Goal: Task Accomplishment & Management: Manage account settings

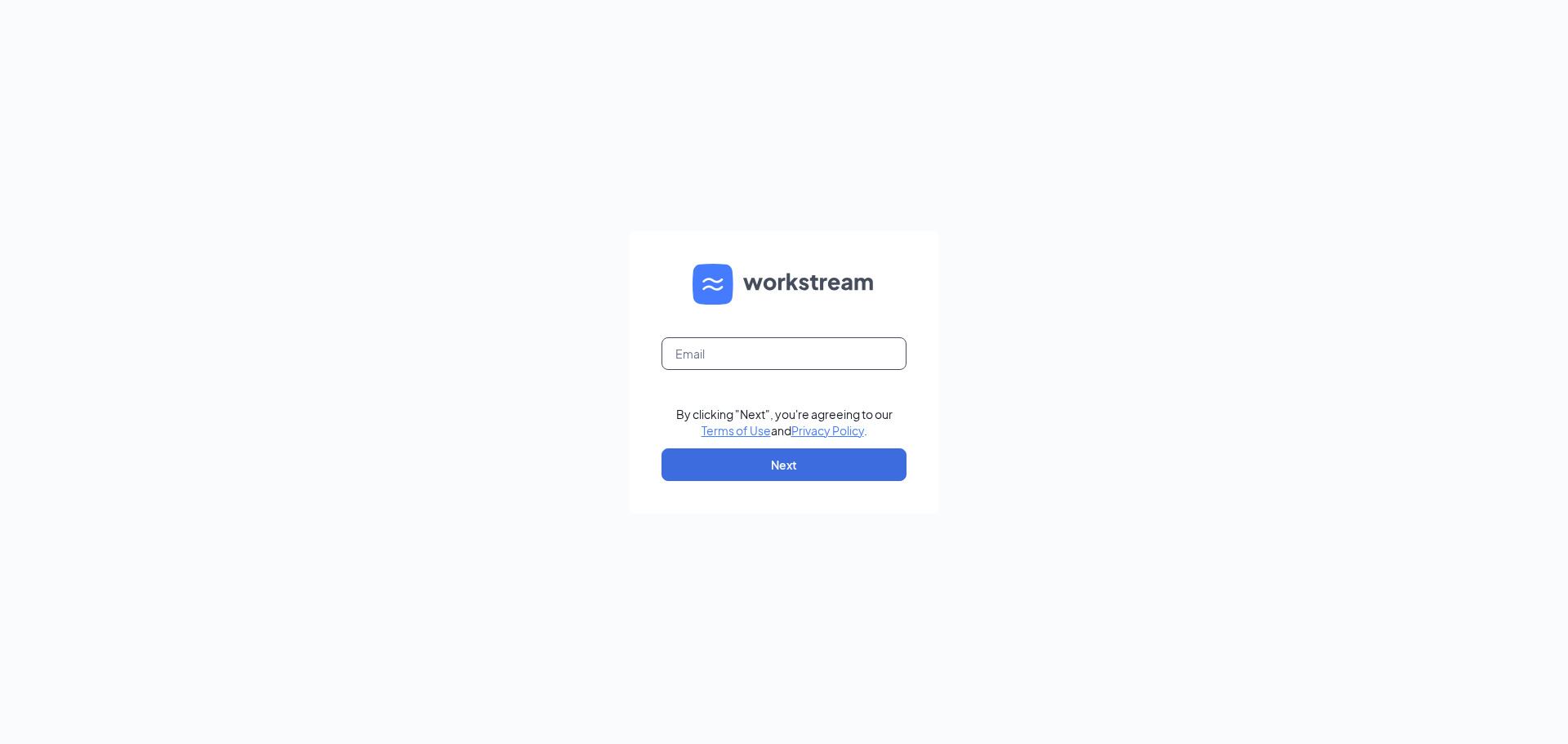
click at [731, 362] on input "text" at bounding box center [783, 353] width 245 height 32
type input "jturnbull@leiszler.com"
click at [781, 466] on button "Next" at bounding box center [783, 464] width 245 height 32
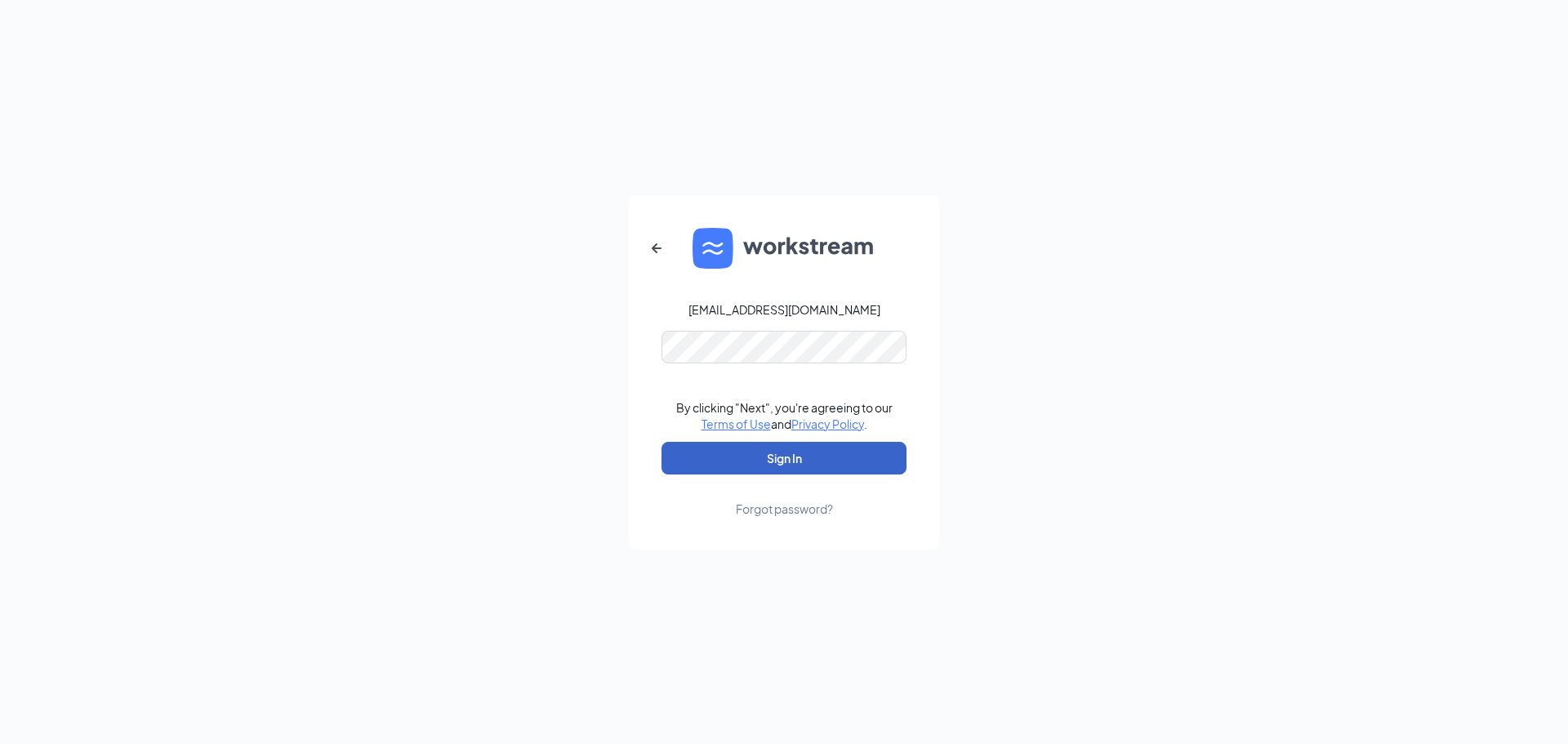
click at [769, 455] on button "Sign In" at bounding box center [783, 457] width 245 height 32
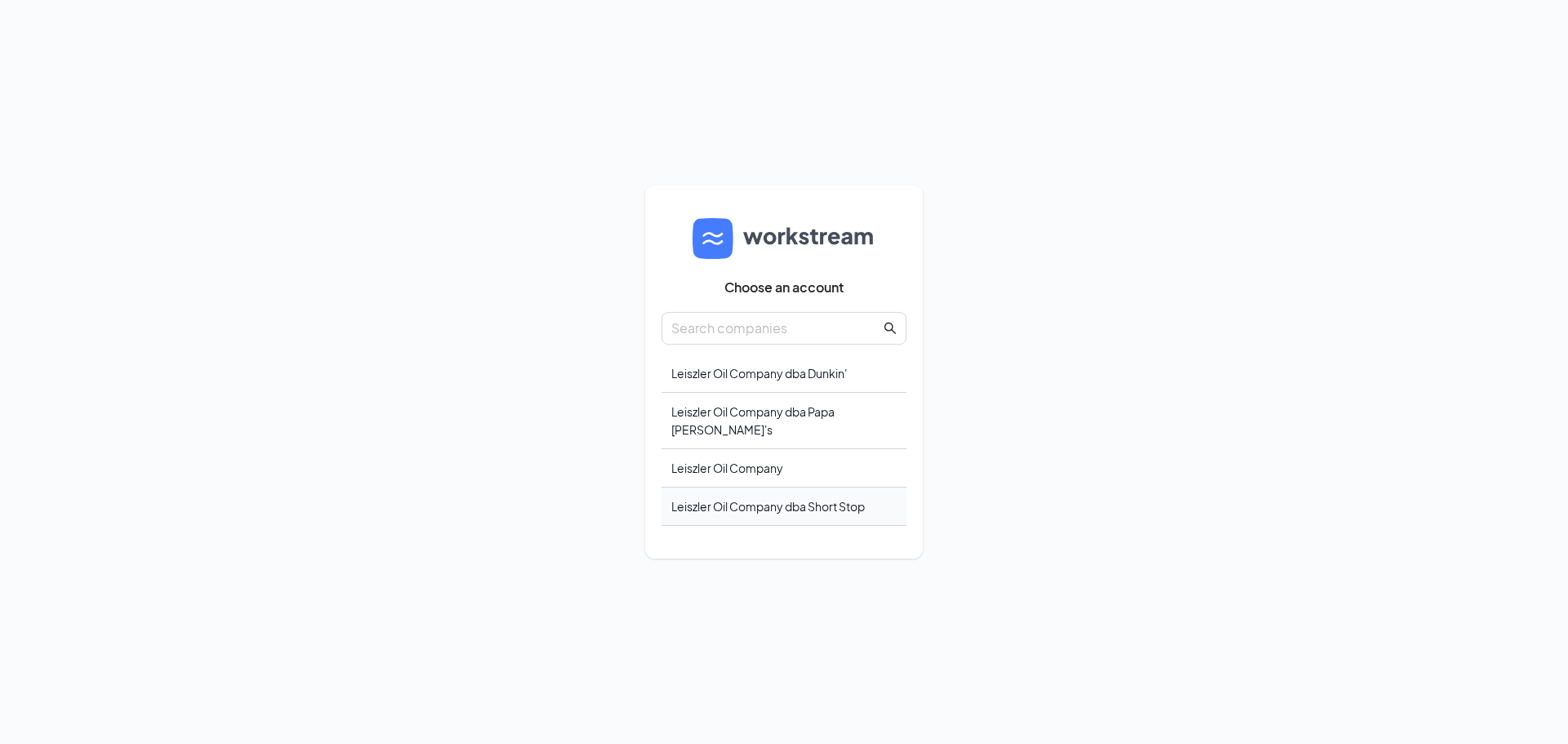
click at [766, 494] on div "Leiszler Oil Company dba Short Stop" at bounding box center [783, 507] width 245 height 39
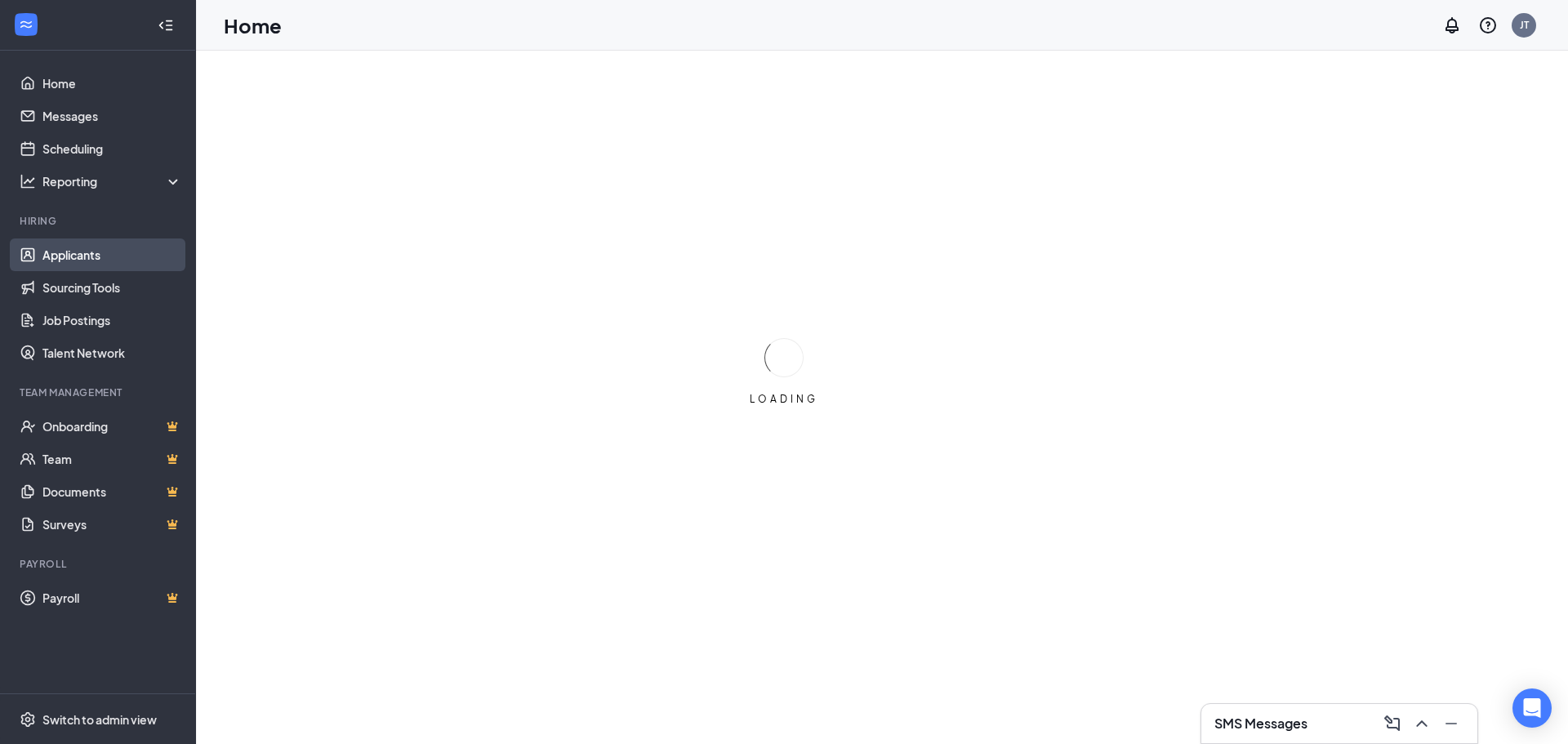
click at [98, 250] on link "Applicants" at bounding box center [112, 254] width 139 height 32
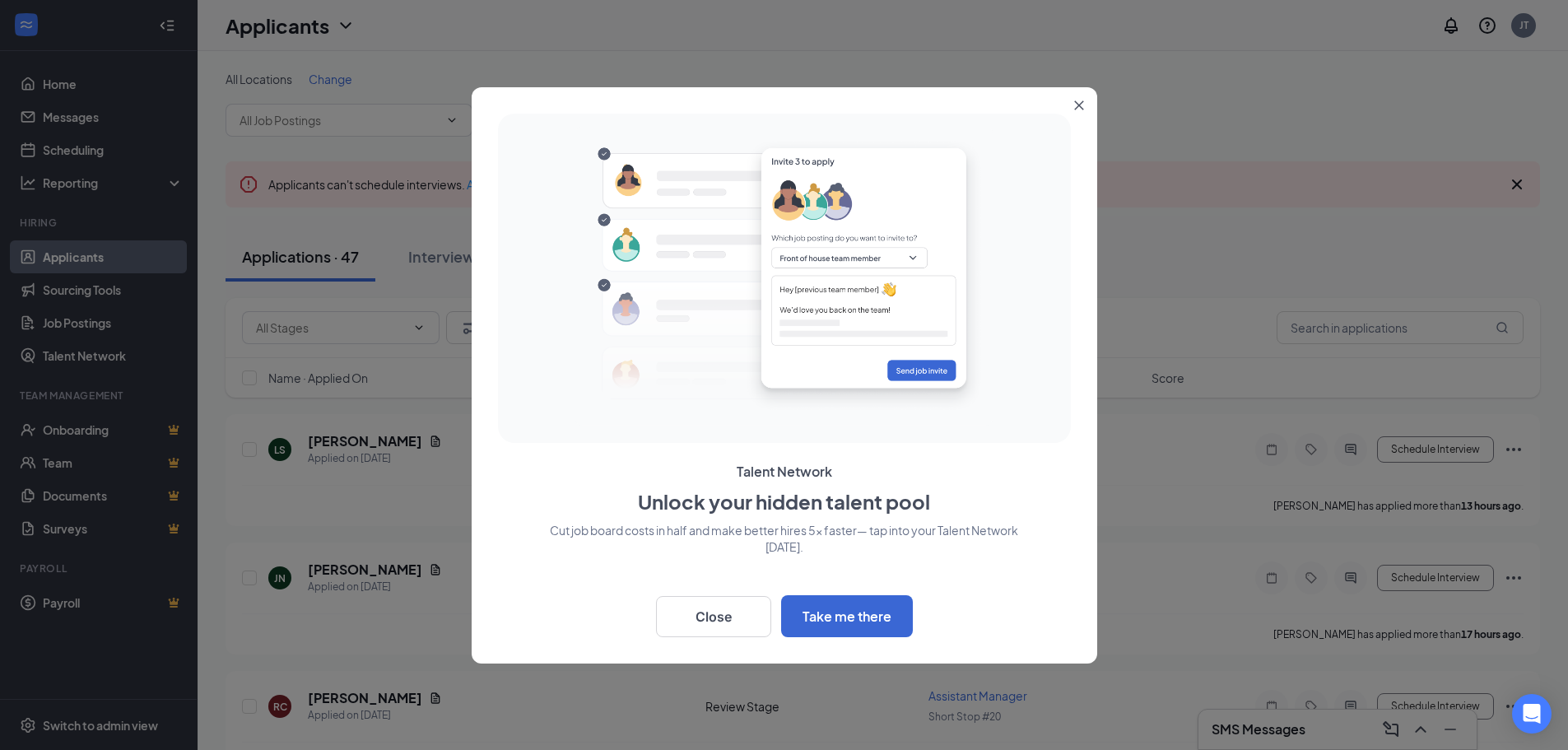
click at [1084, 103] on button "Close" at bounding box center [1082, 102] width 30 height 30
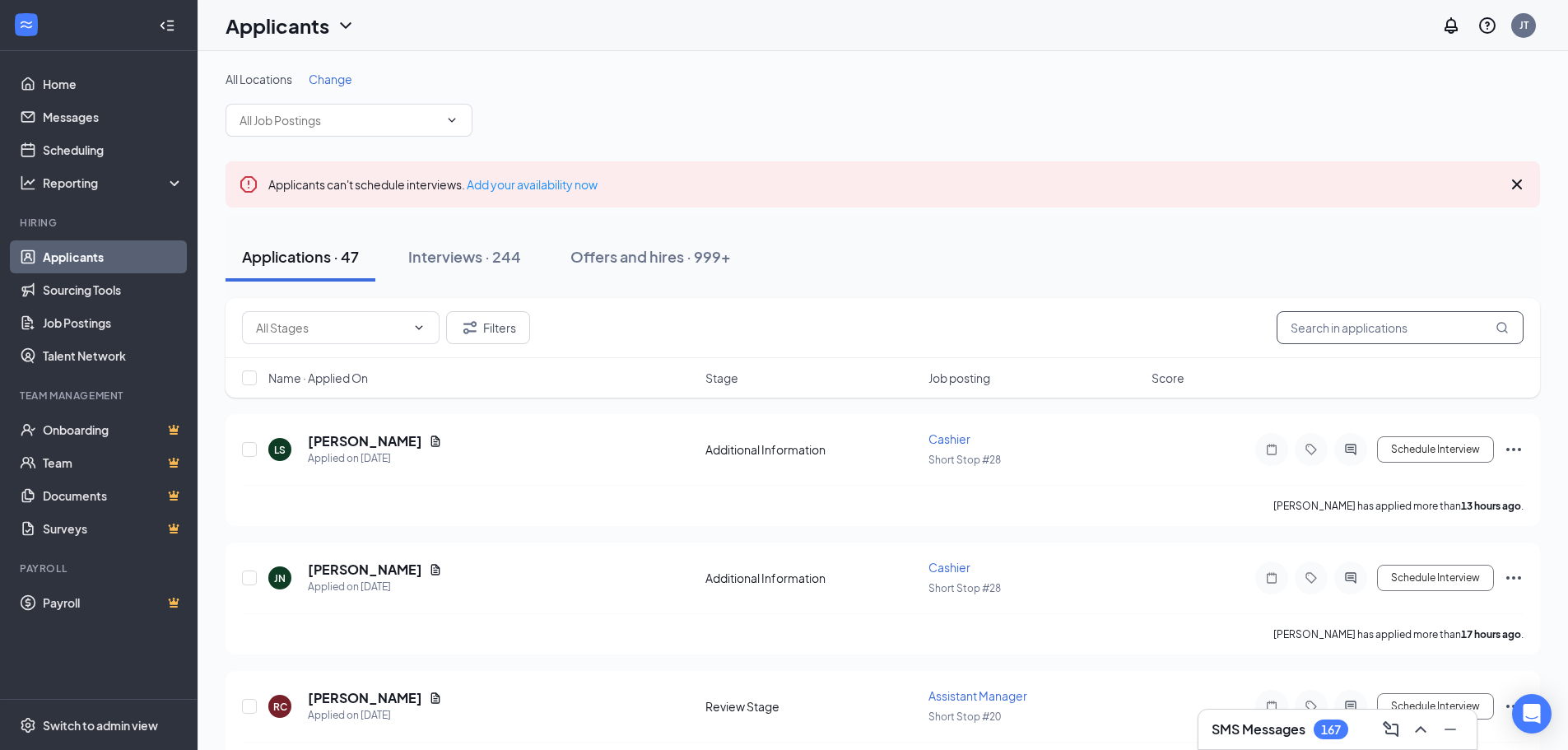
click at [1325, 328] on input "text" at bounding box center [1400, 327] width 247 height 33
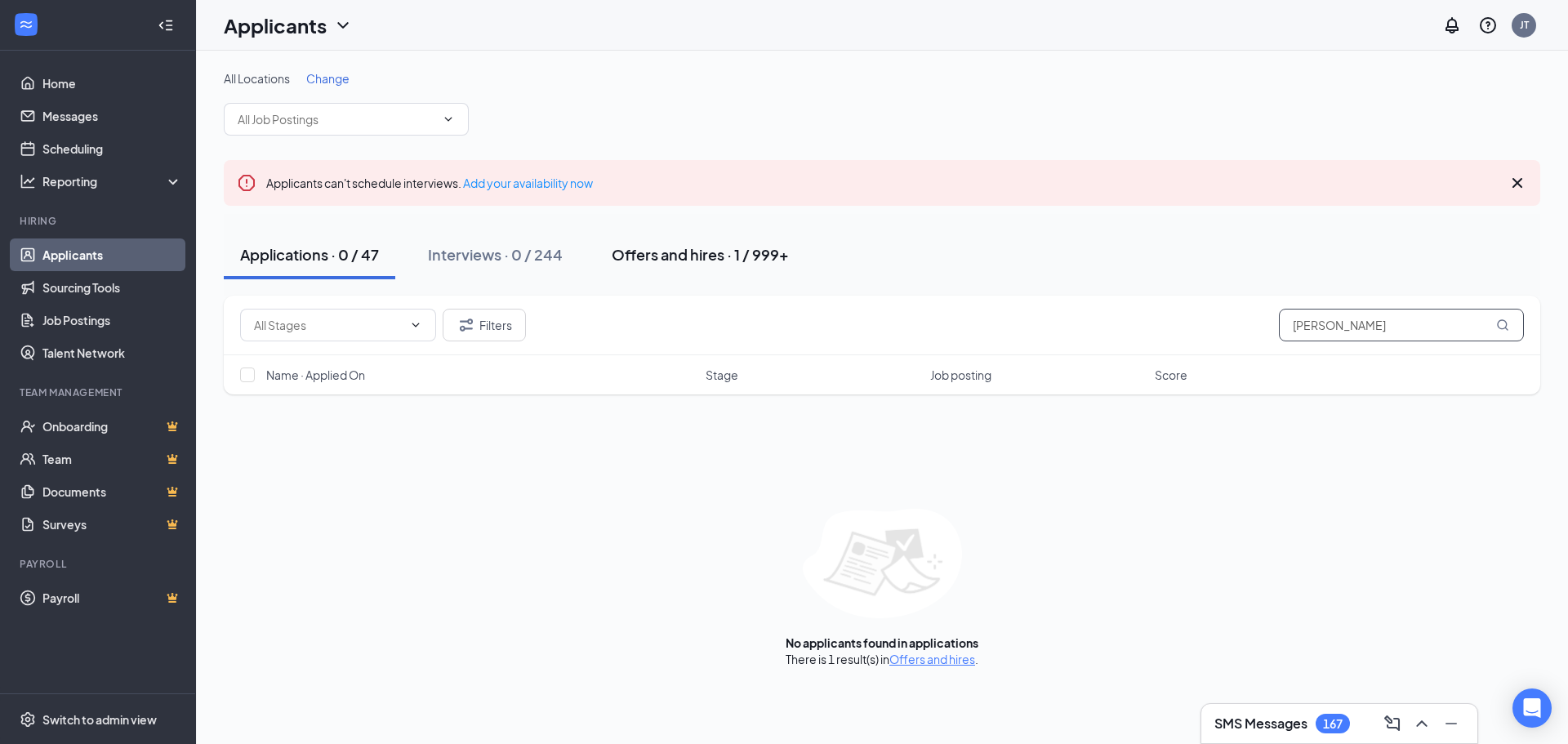
type input "[PERSON_NAME]"
click at [639, 253] on div "Offers and hires · 1 / 999+" at bounding box center [700, 254] width 177 height 20
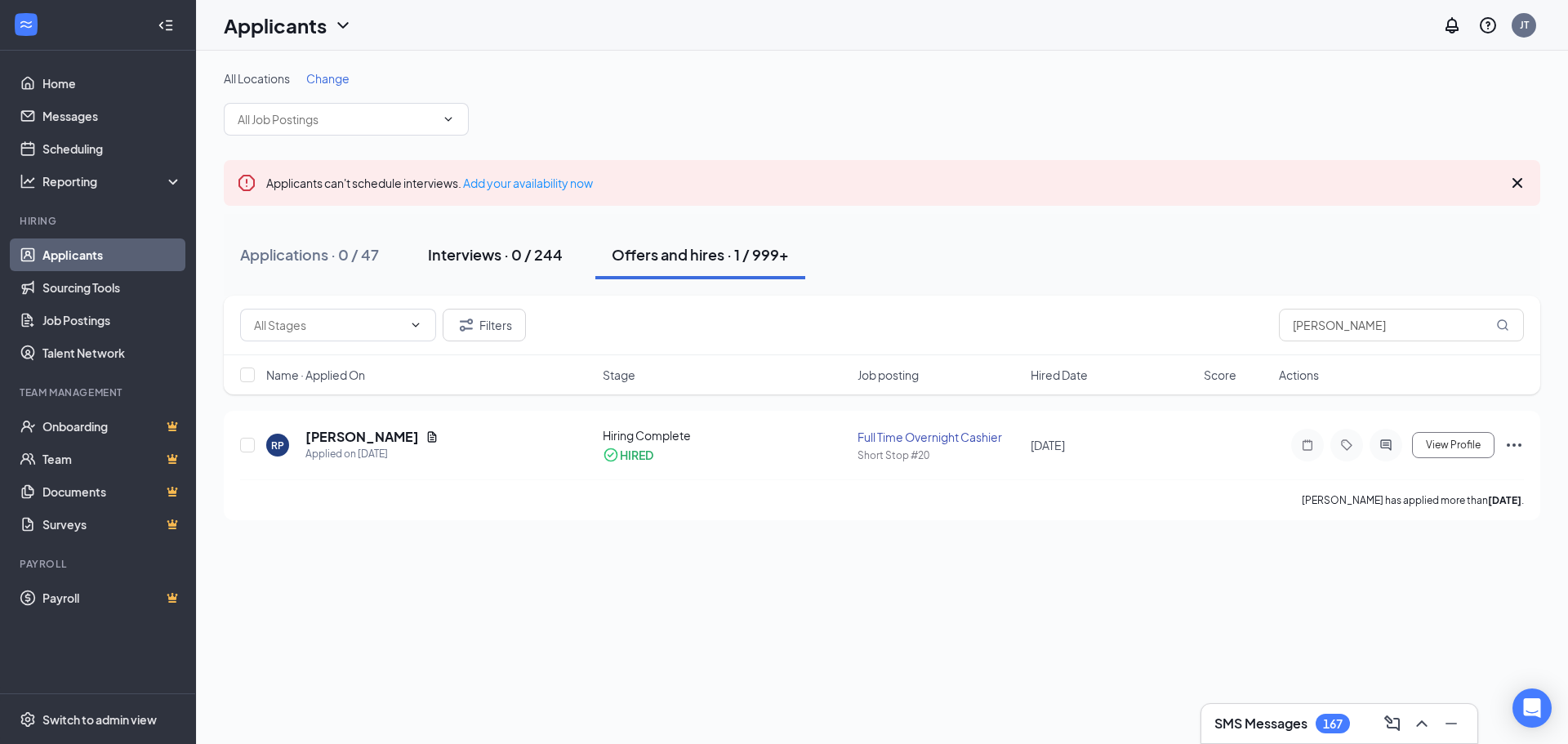
click at [453, 251] on div "Interviews · 0 / 244" at bounding box center [495, 254] width 135 height 20
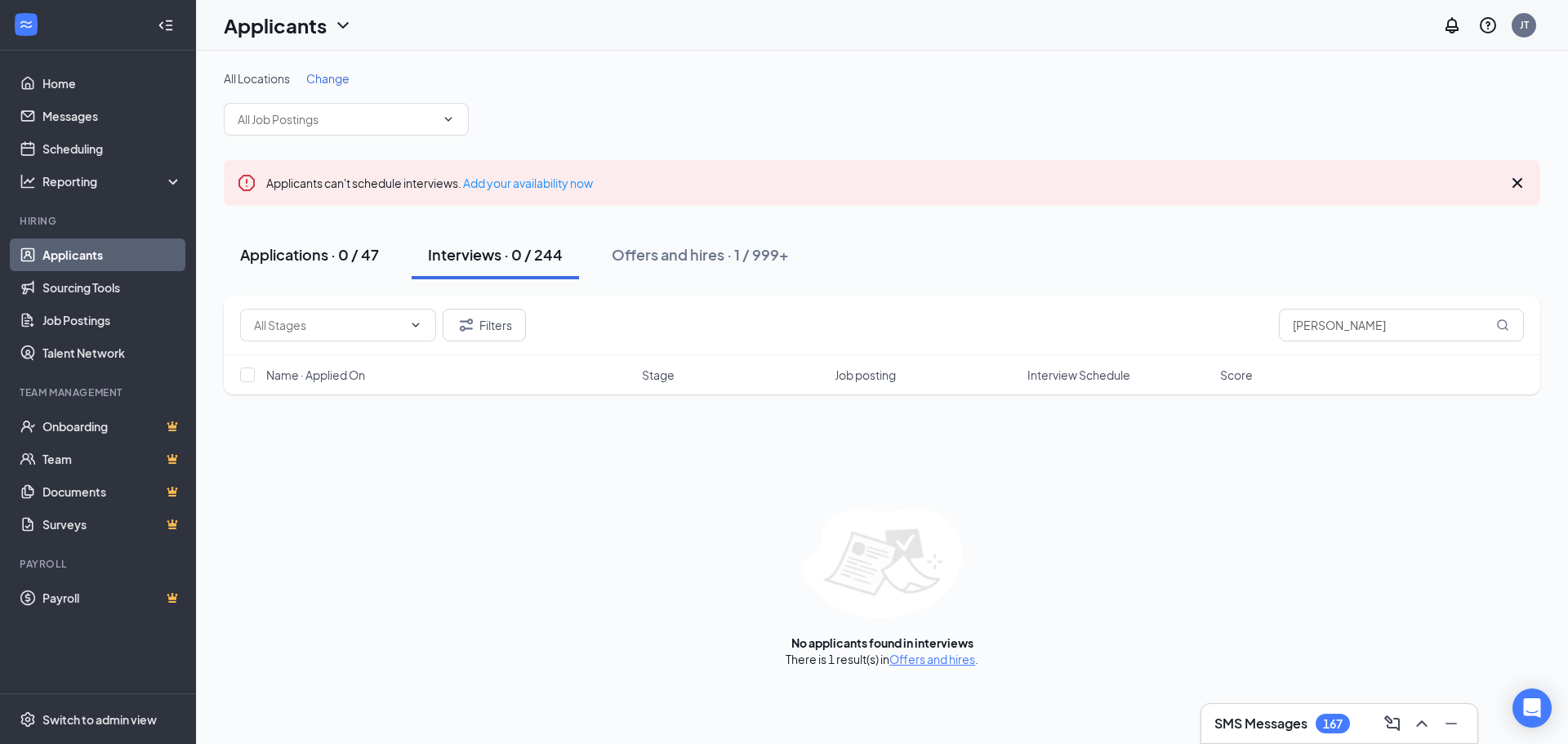
click at [319, 251] on div "Applications · 0 / 47" at bounding box center [309, 254] width 139 height 20
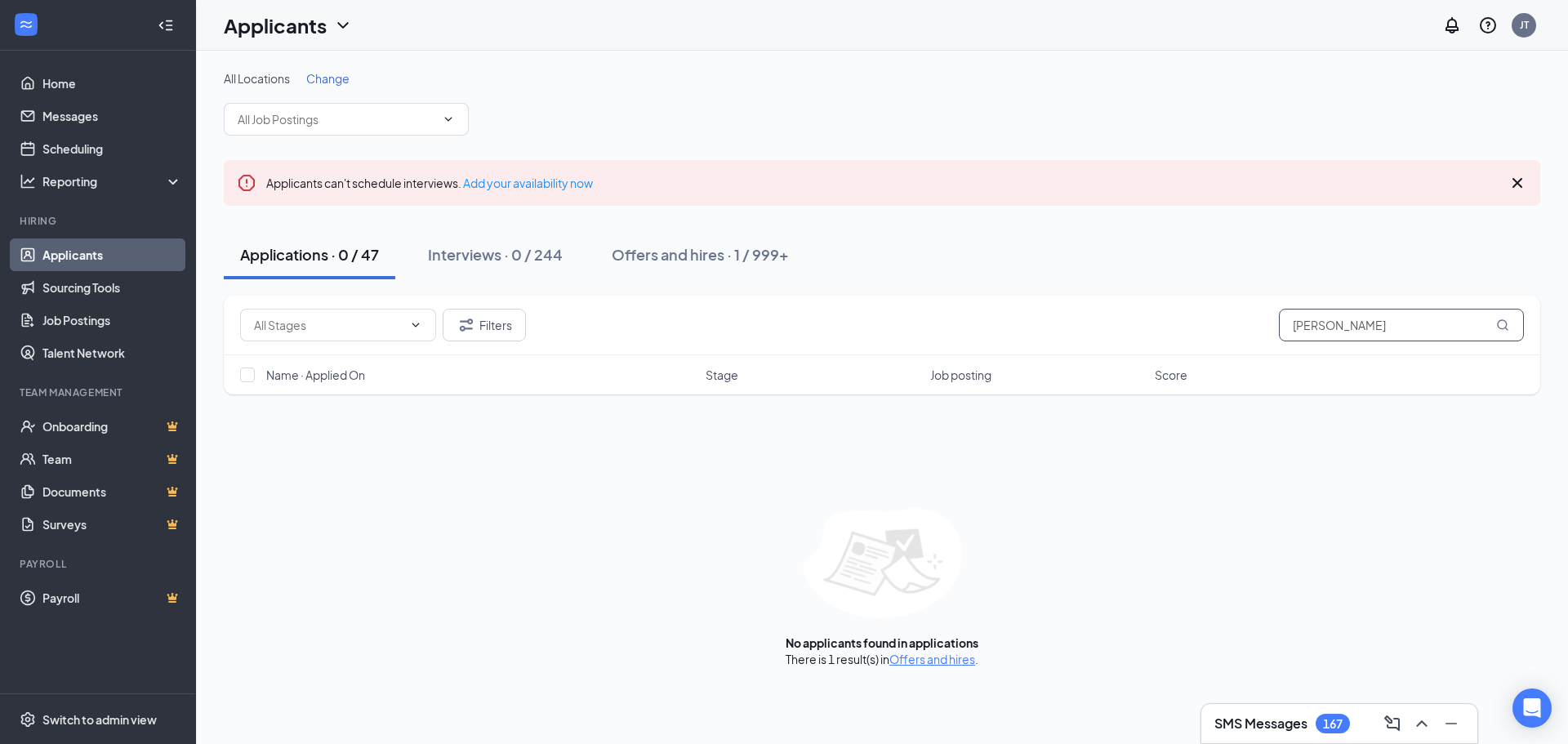
drag, startPoint x: 1361, startPoint y: 327, endPoint x: 1200, endPoint y: 324, distance: 161.0
click at [1200, 324] on div "Filters [PERSON_NAME]" at bounding box center [882, 324] width 1284 height 32
type input "c"
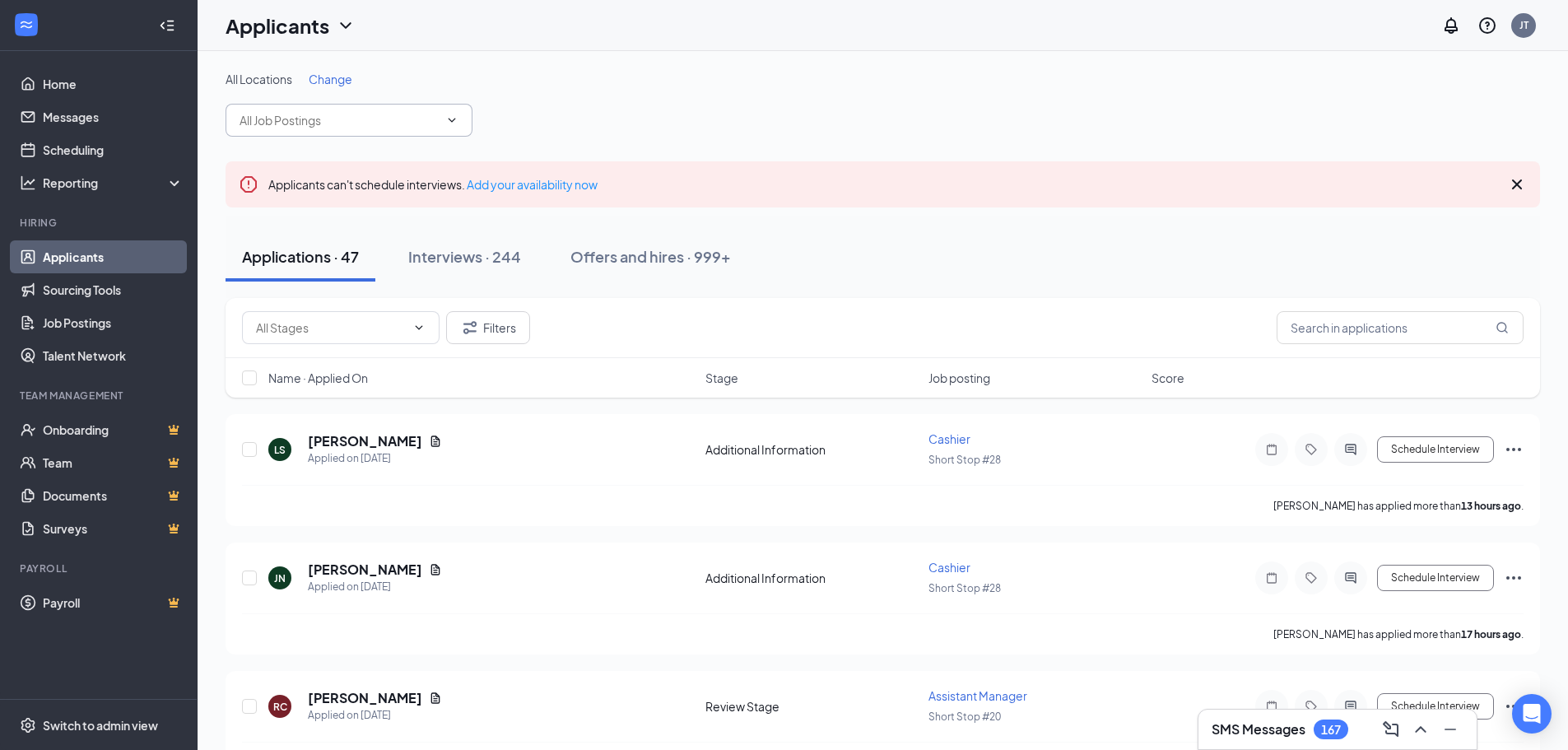
click at [451, 117] on icon "ChevronDown" at bounding box center [451, 120] width 13 height 13
click at [450, 121] on icon "ChevronDown" at bounding box center [451, 120] width 13 height 13
click at [1519, 181] on icon "Cross" at bounding box center [1517, 184] width 10 height 10
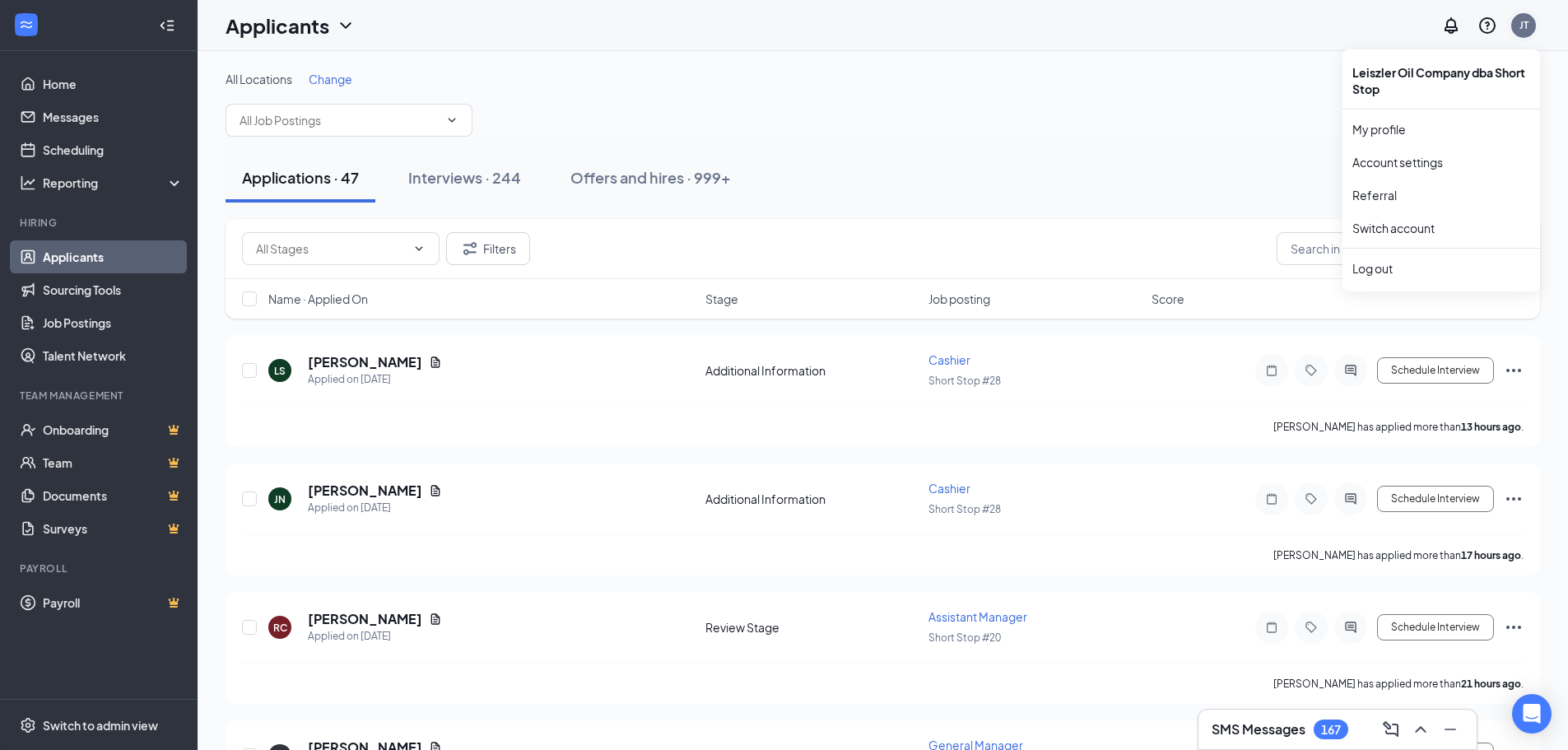
click at [1520, 29] on div "JT" at bounding box center [1524, 24] width 9 height 14
click at [1529, 27] on div "JT" at bounding box center [1523, 25] width 25 height 25
click at [1381, 225] on link "Switch account" at bounding box center [1393, 228] width 82 height 15
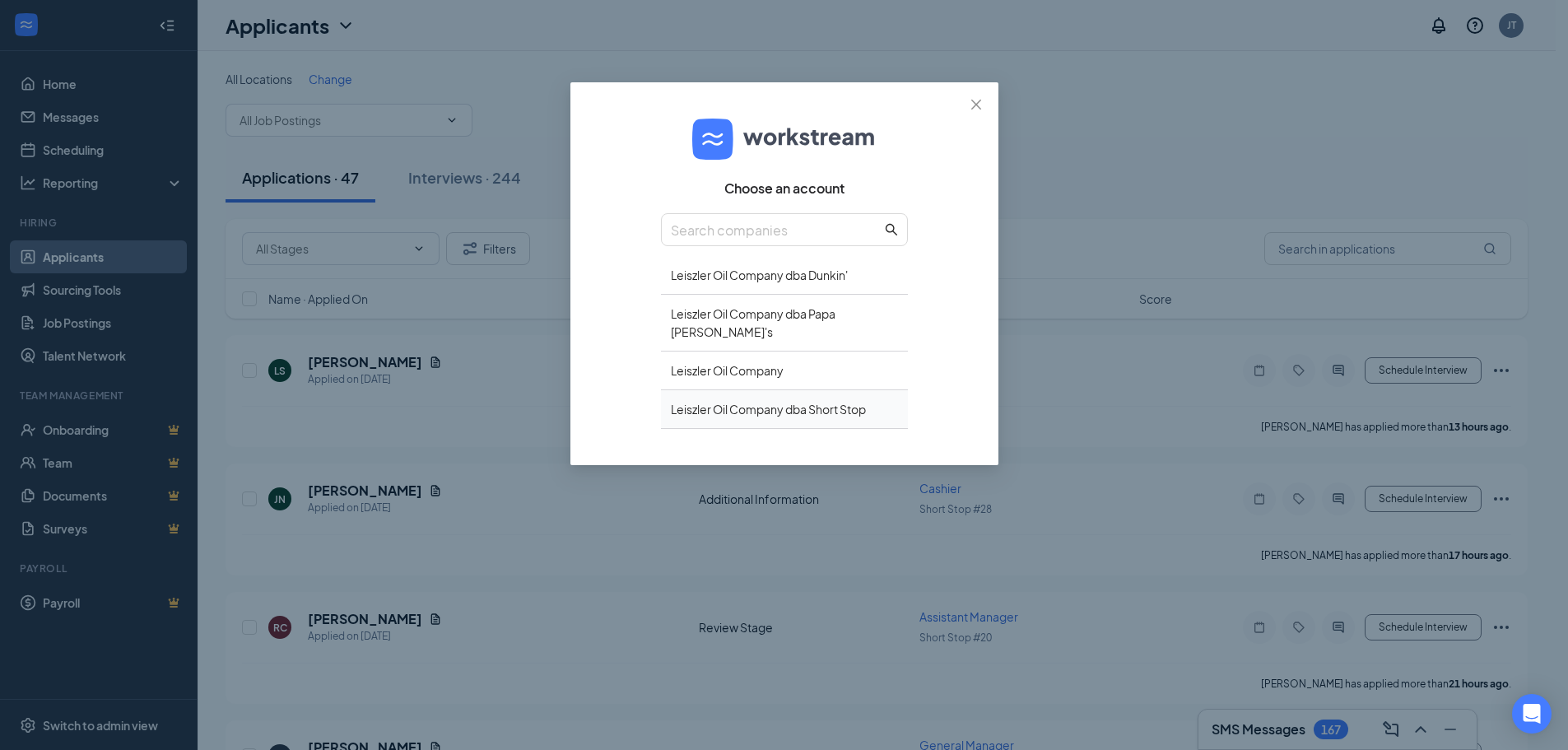
click at [737, 391] on div "Leiszler Oil Company dba Short Stop" at bounding box center [784, 409] width 247 height 39
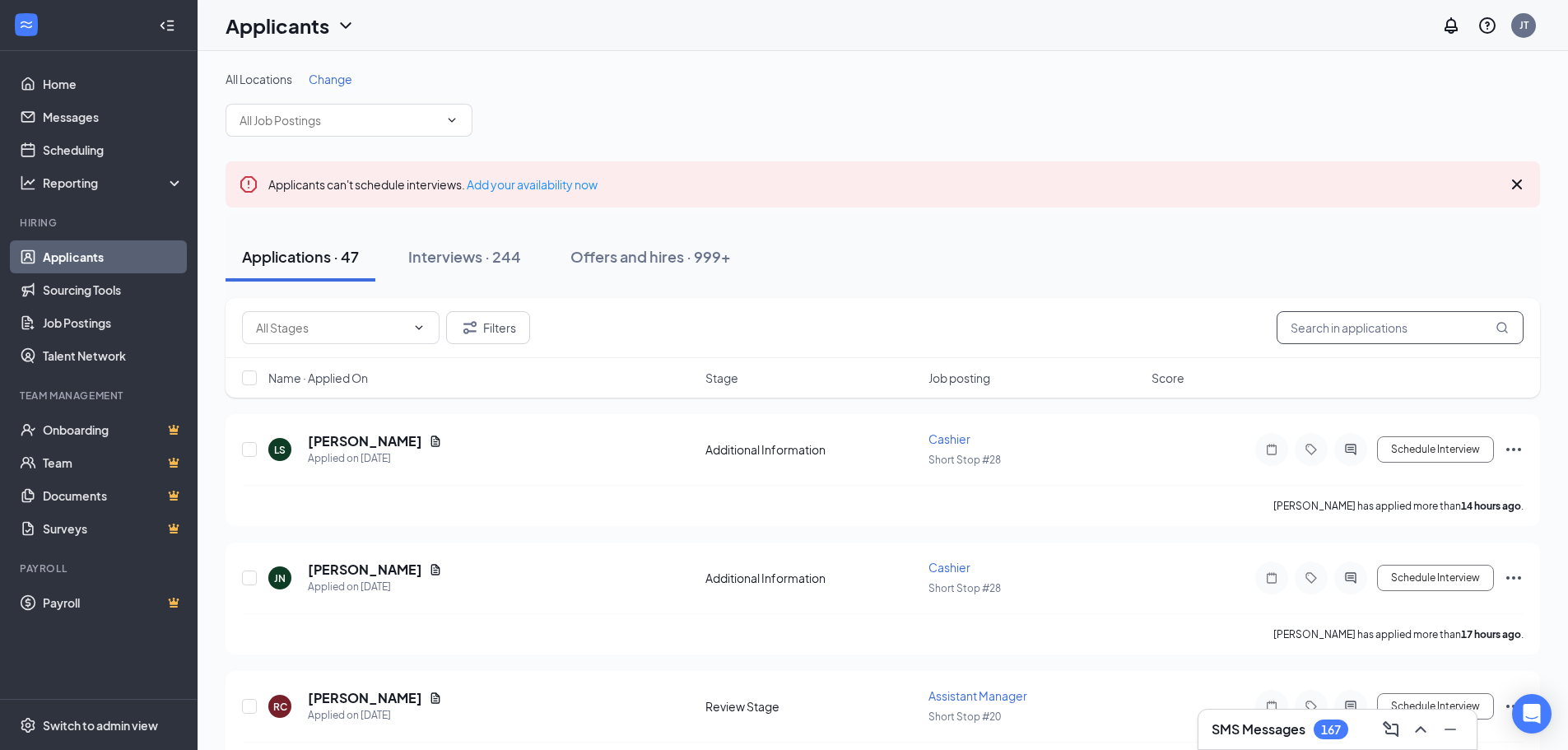
click at [1334, 328] on input "text" at bounding box center [1400, 327] width 247 height 33
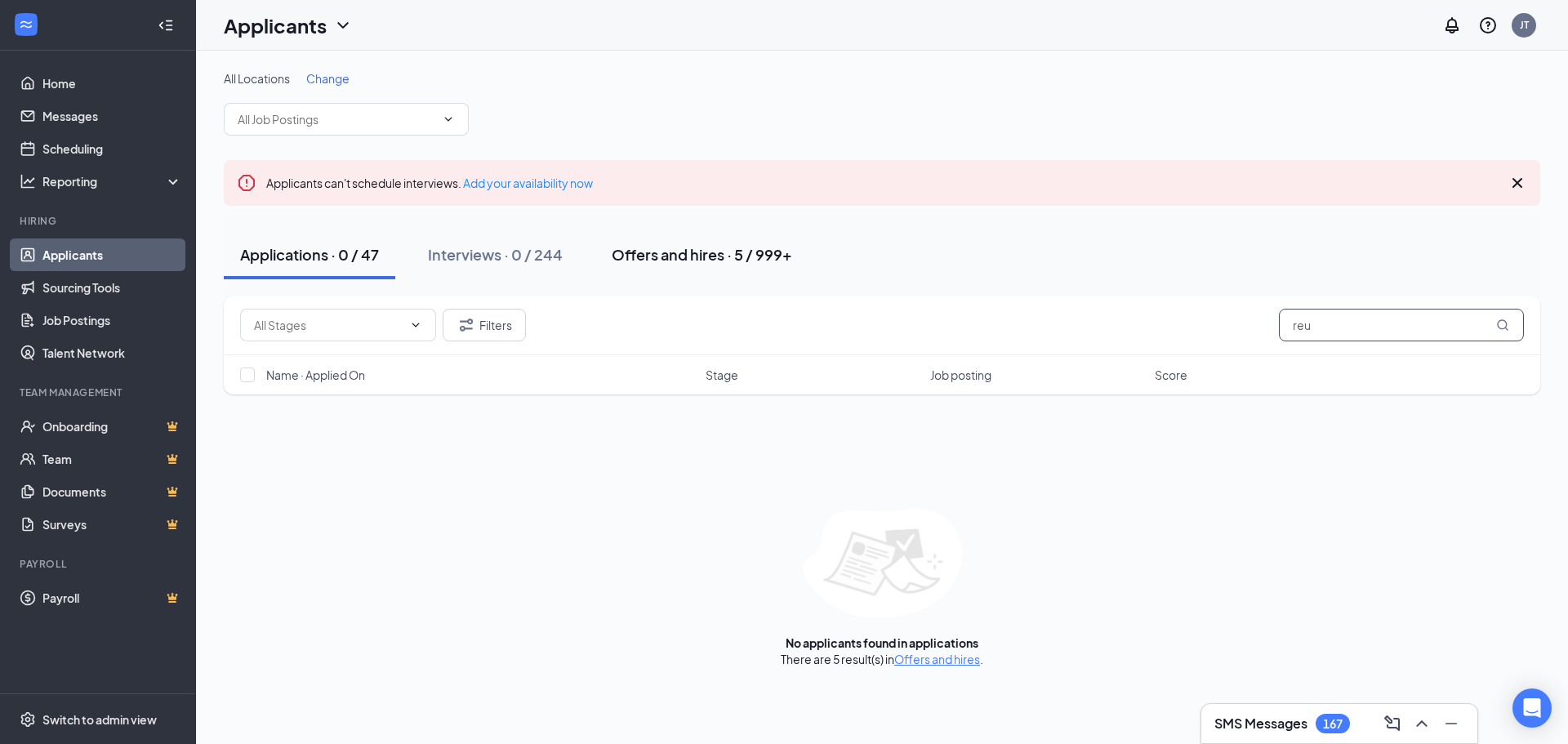
type input "reu"
click at [686, 254] on div "Offers and hires · 5 / 999+" at bounding box center [701, 254] width 180 height 20
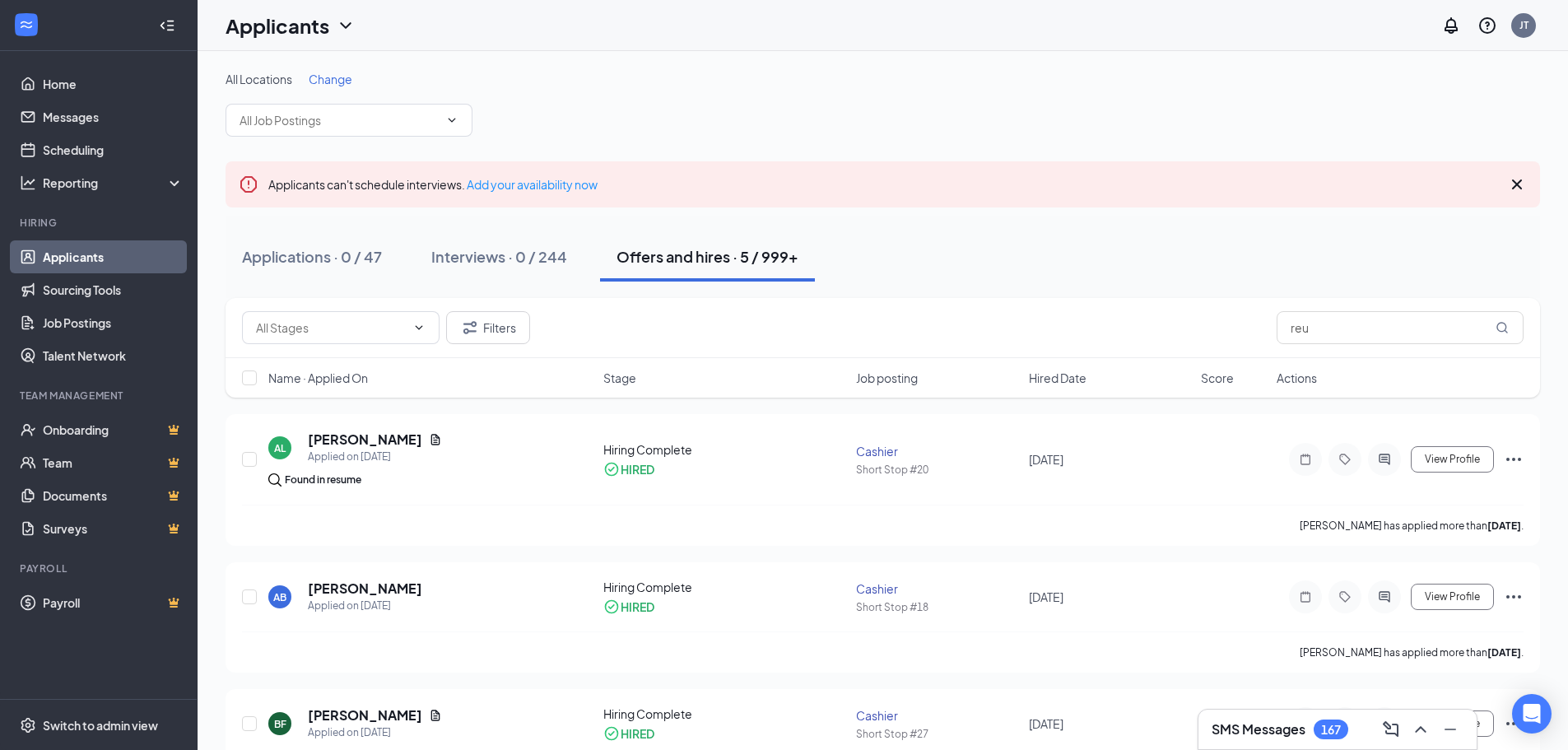
click at [1521, 177] on icon "Cross" at bounding box center [1516, 184] width 20 height 20
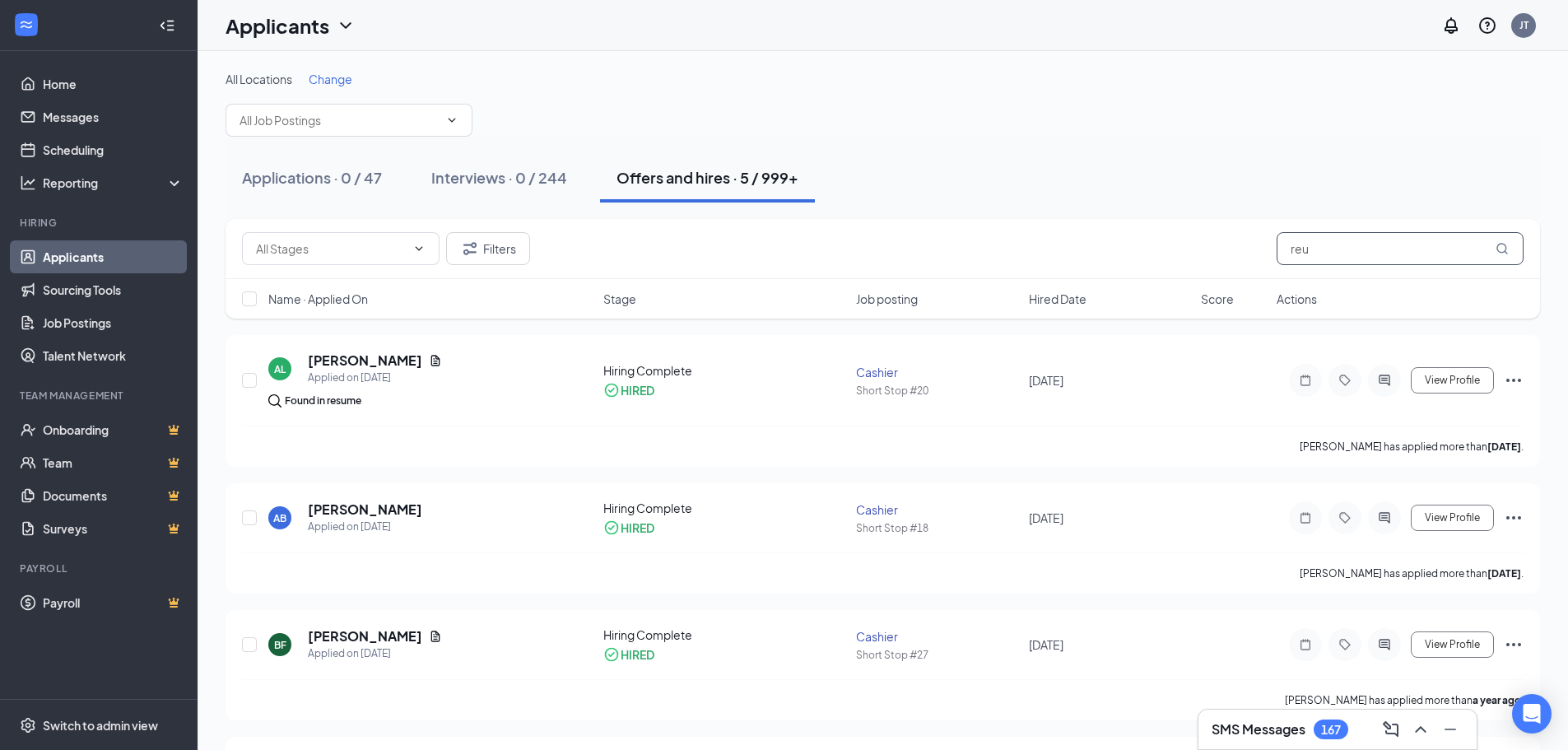
drag, startPoint x: 1327, startPoint y: 246, endPoint x: 1254, endPoint y: 245, distance: 73.0
click at [1254, 245] on div "Filters reu" at bounding box center [882, 248] width 1281 height 33
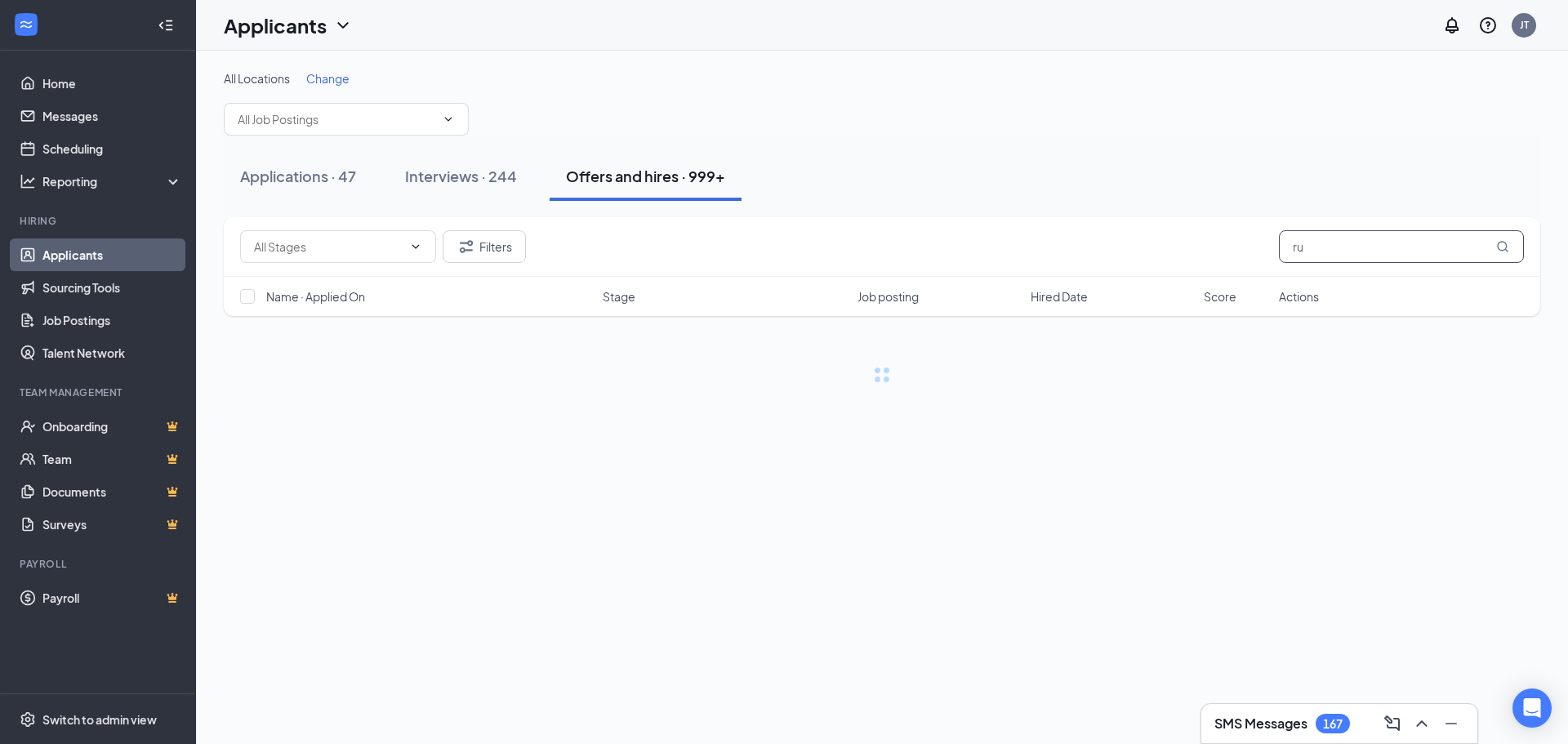
type input "r"
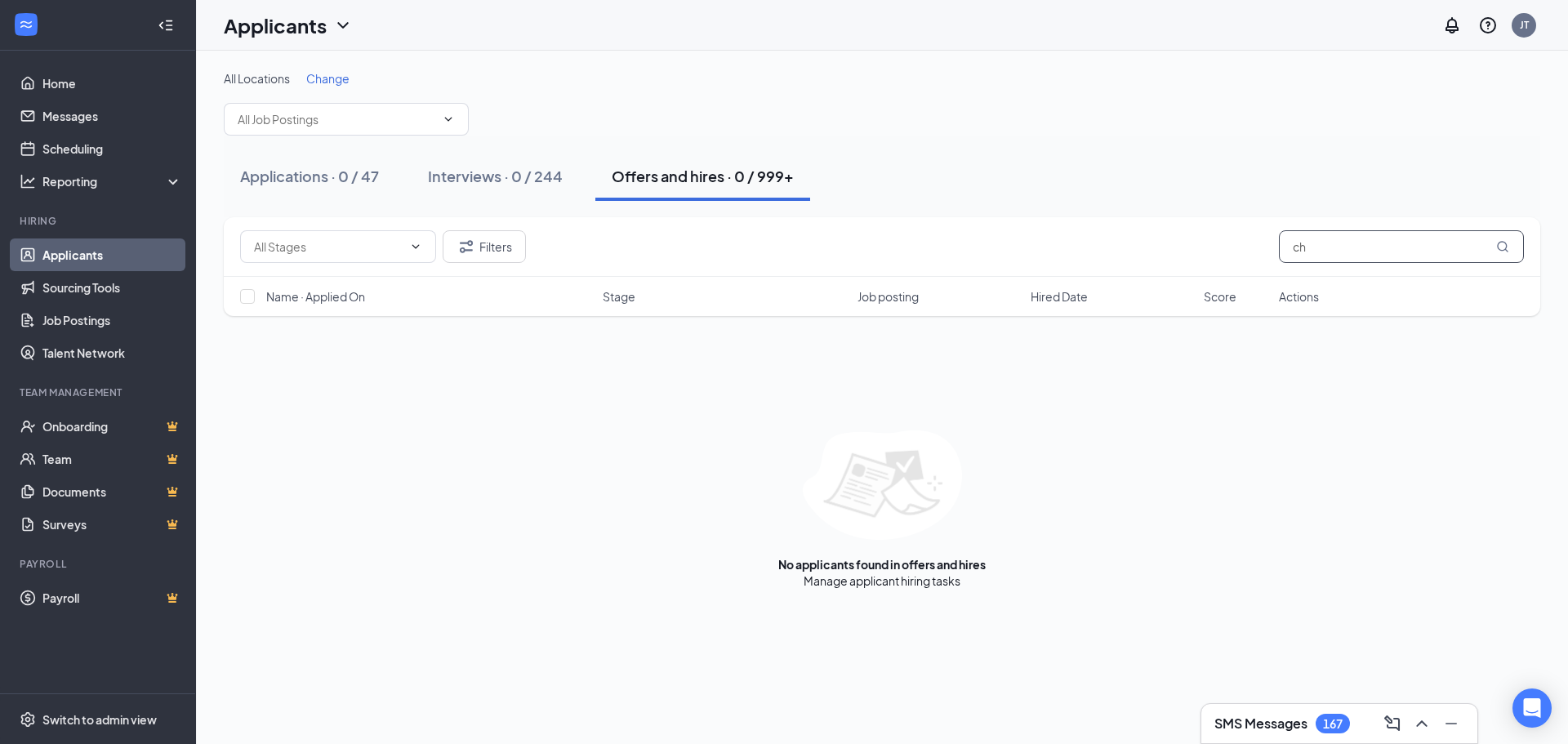
type input "c"
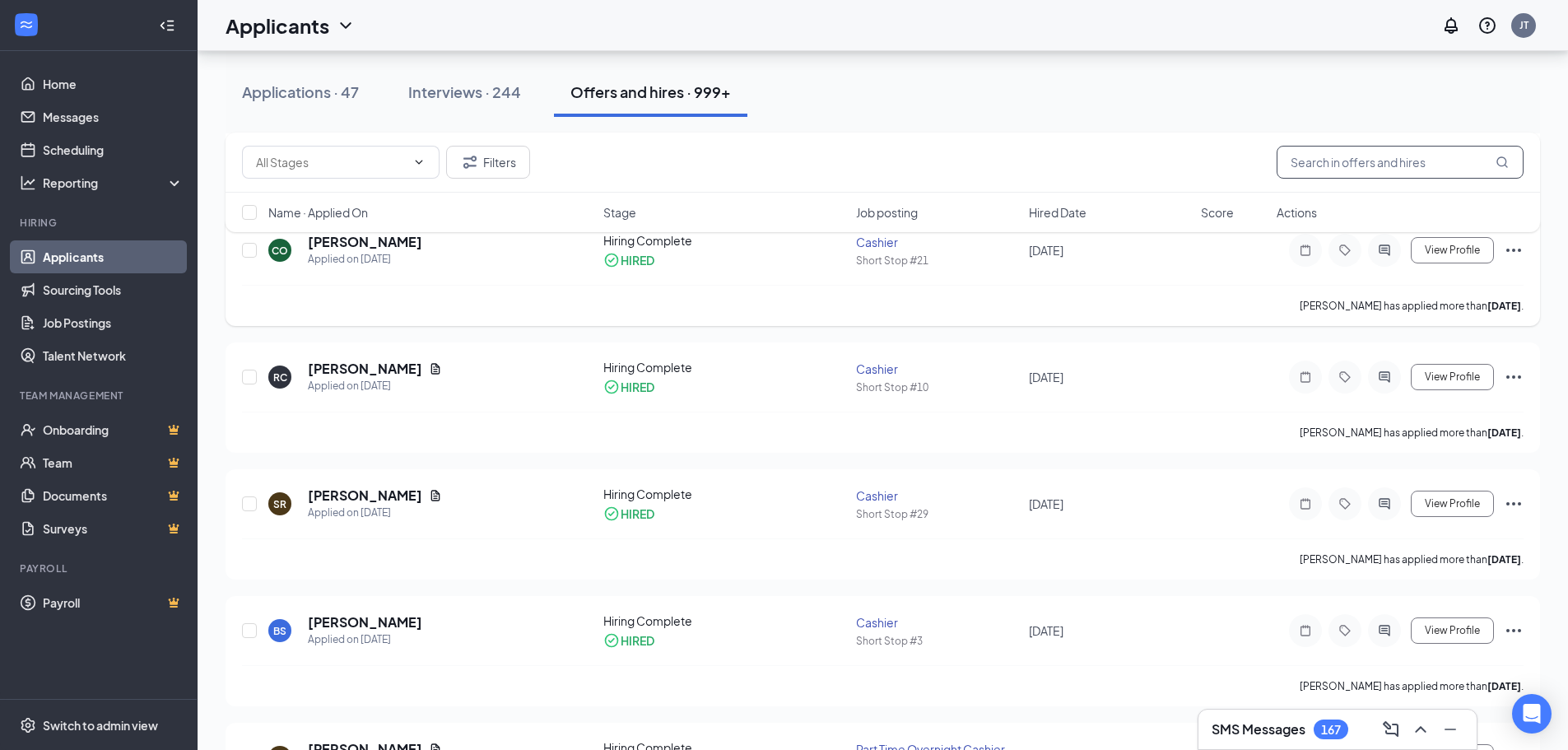
scroll to position [165, 0]
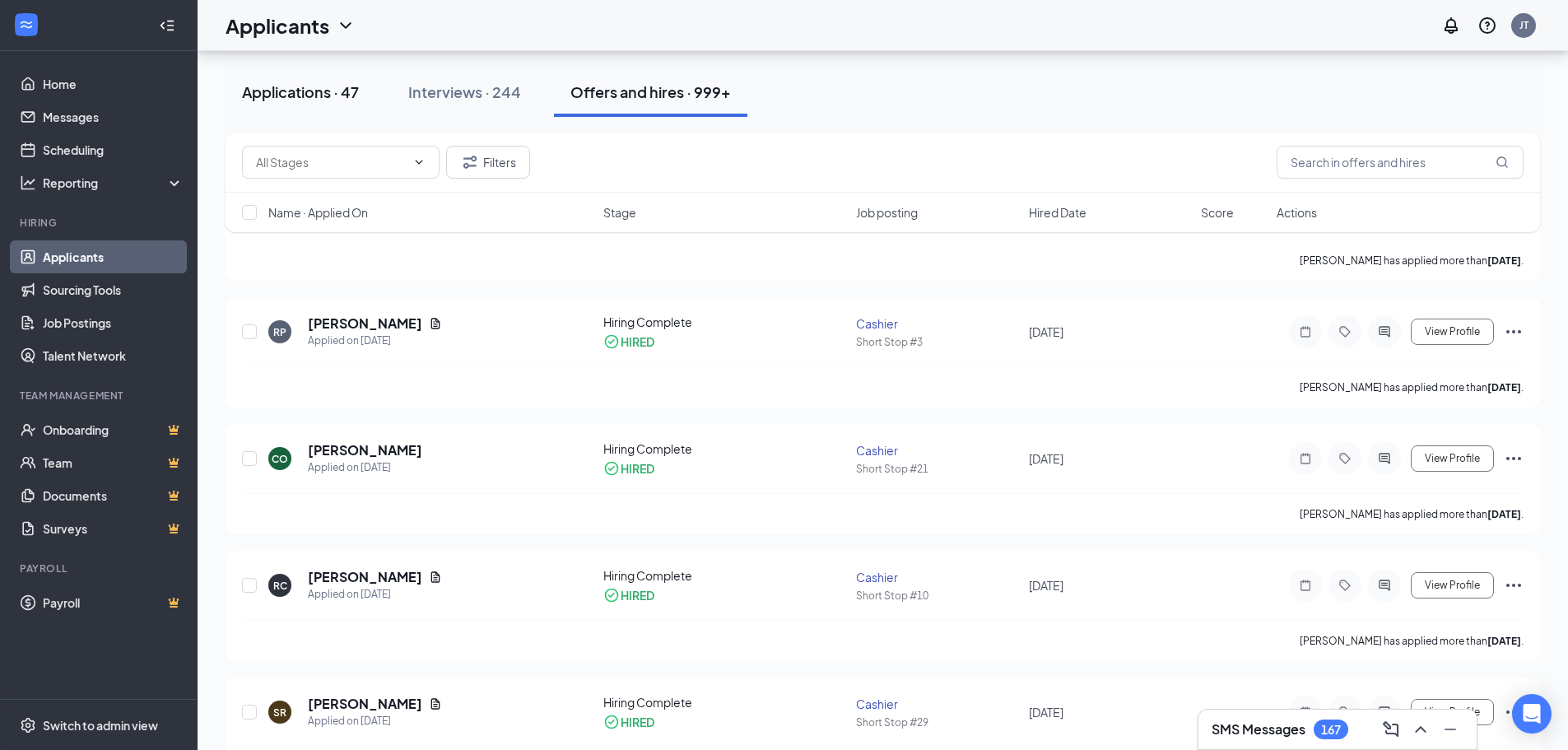
click at [300, 92] on div "Applications · 47" at bounding box center [301, 92] width 117 height 20
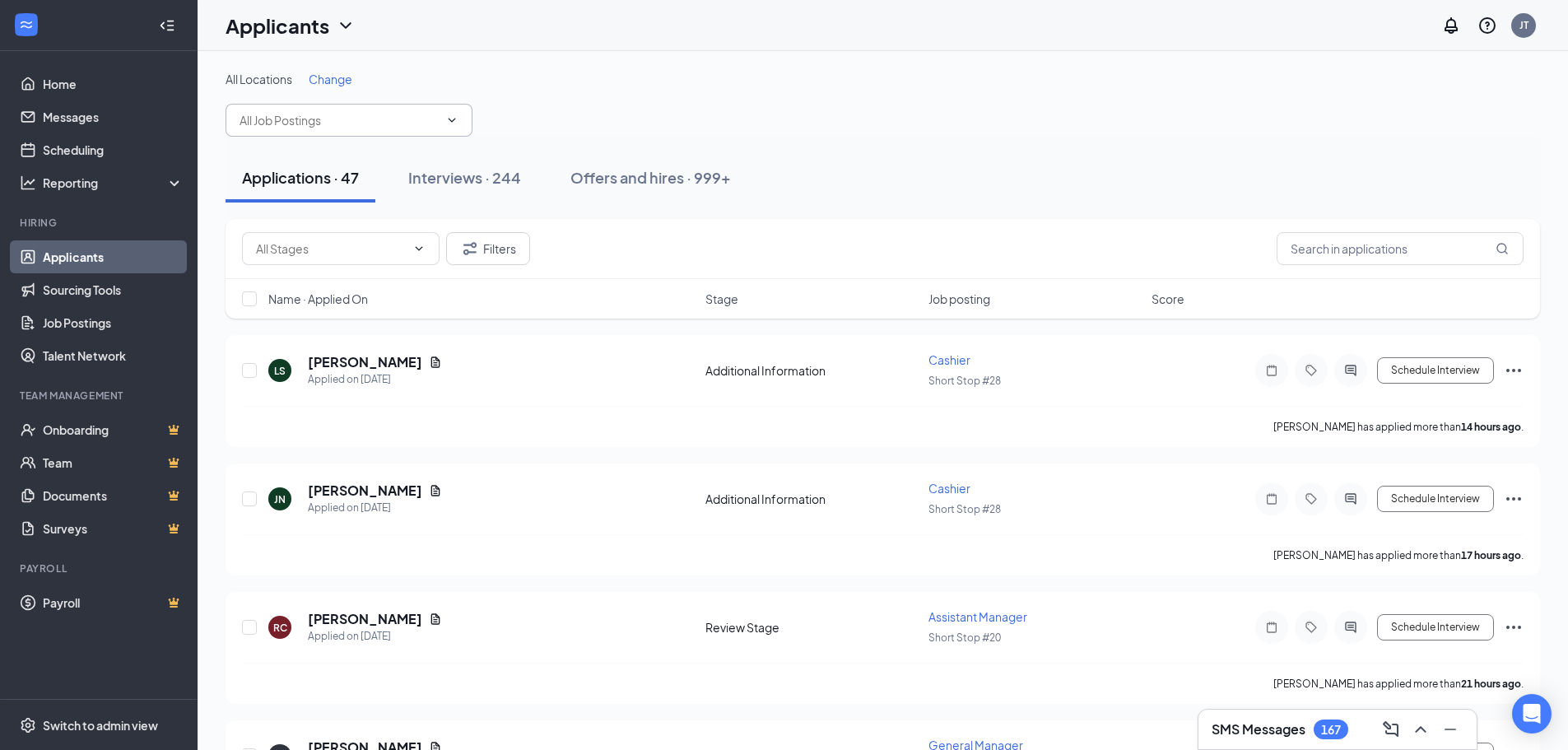
click at [448, 121] on icon "ChevronDown" at bounding box center [451, 120] width 13 height 13
type input "2"
click at [452, 118] on icon "ChevronDown" at bounding box center [451, 120] width 13 height 13
click at [447, 120] on icon "ChevronDown" at bounding box center [451, 120] width 13 height 13
click at [453, 123] on icon "ChevronDown" at bounding box center [451, 120] width 13 height 13
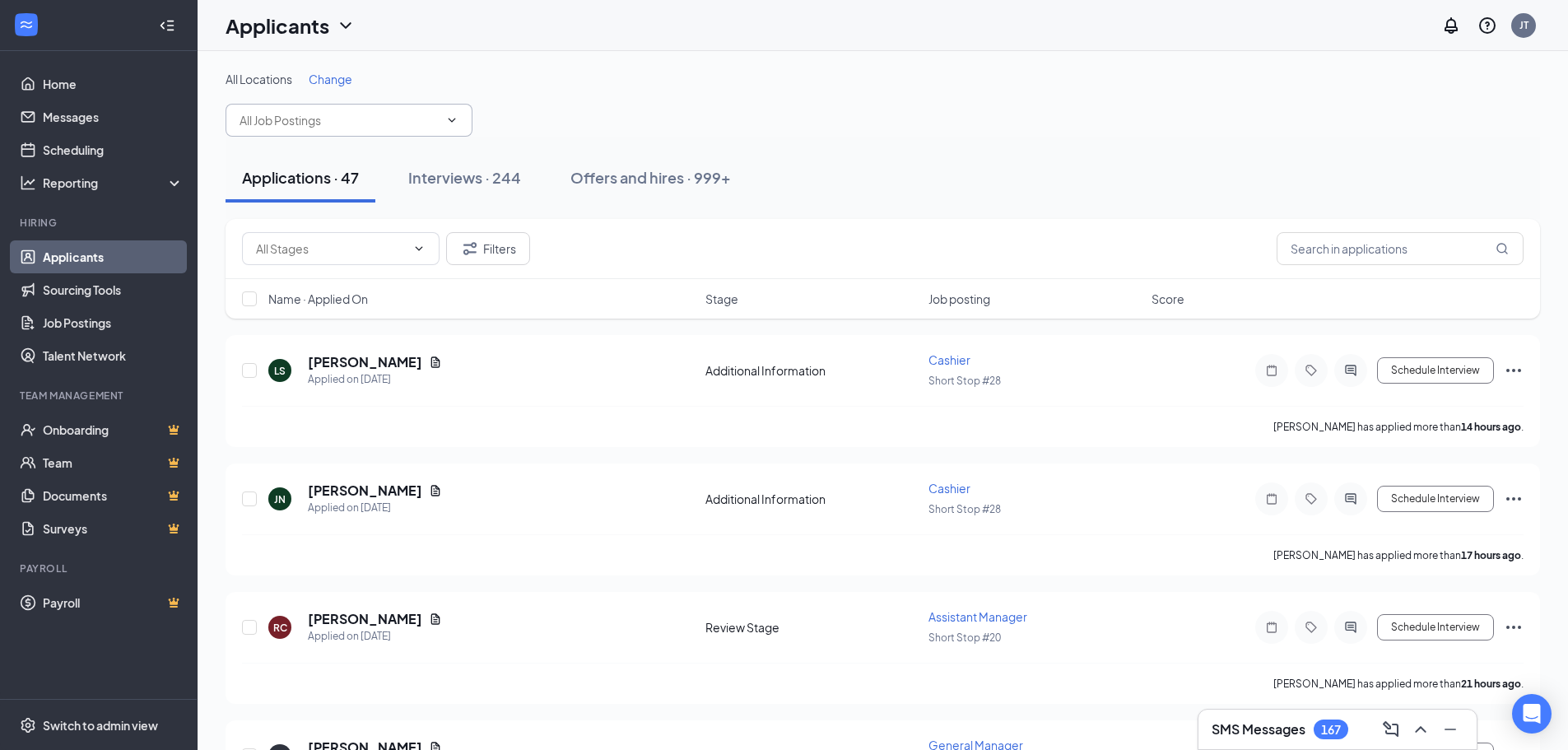
click at [452, 123] on icon "ChevronDown" at bounding box center [451, 120] width 13 height 13
click at [452, 122] on icon "ChevronDown" at bounding box center [451, 120] width 13 height 13
click at [451, 132] on span at bounding box center [348, 119] width 247 height 33
click at [245, 82] on span "All Locations" at bounding box center [259, 79] width 67 height 15
click at [423, 248] on icon "ChevronDown" at bounding box center [419, 248] width 13 height 13
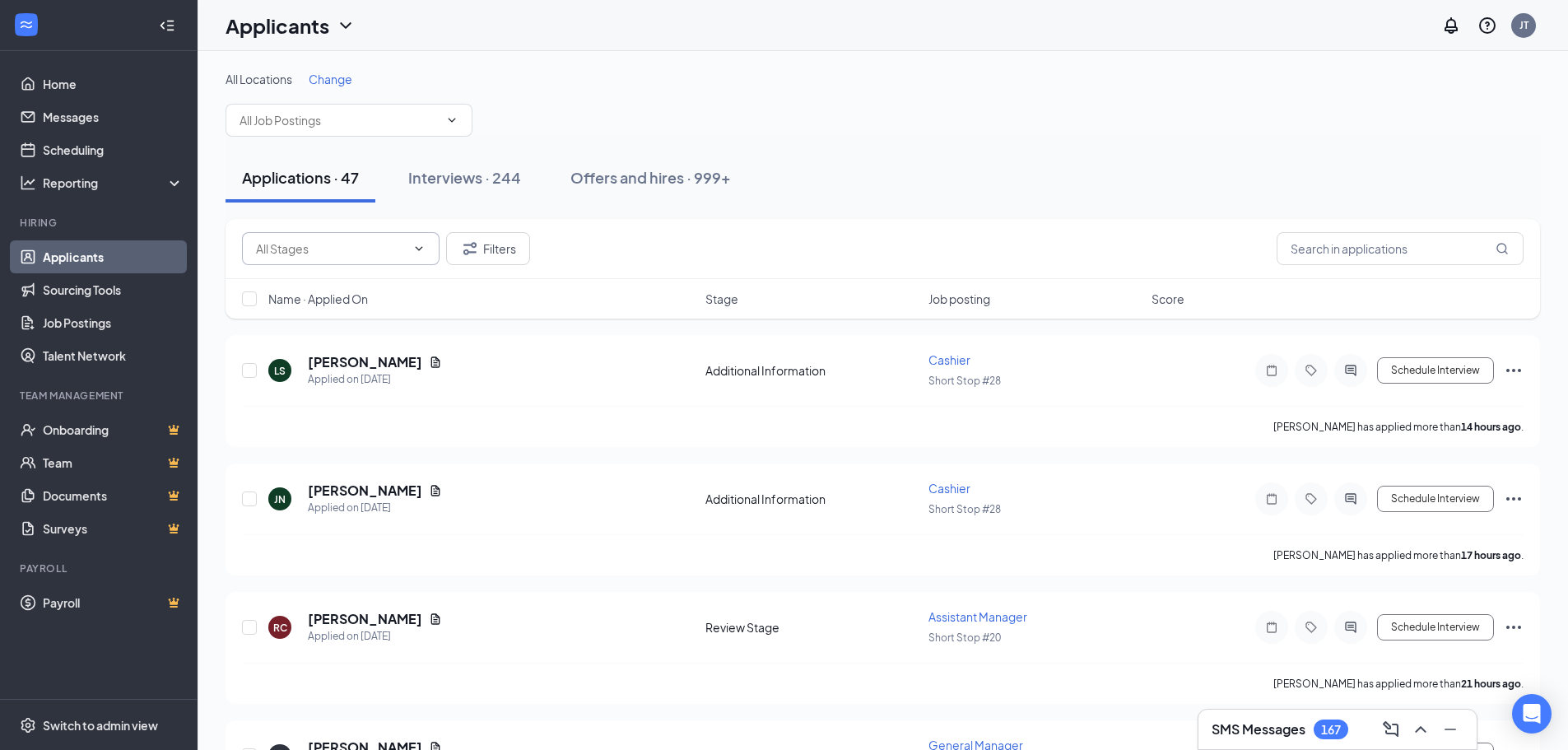
click at [422, 247] on icon "ChevronDown" at bounding box center [420, 248] width 7 height 4
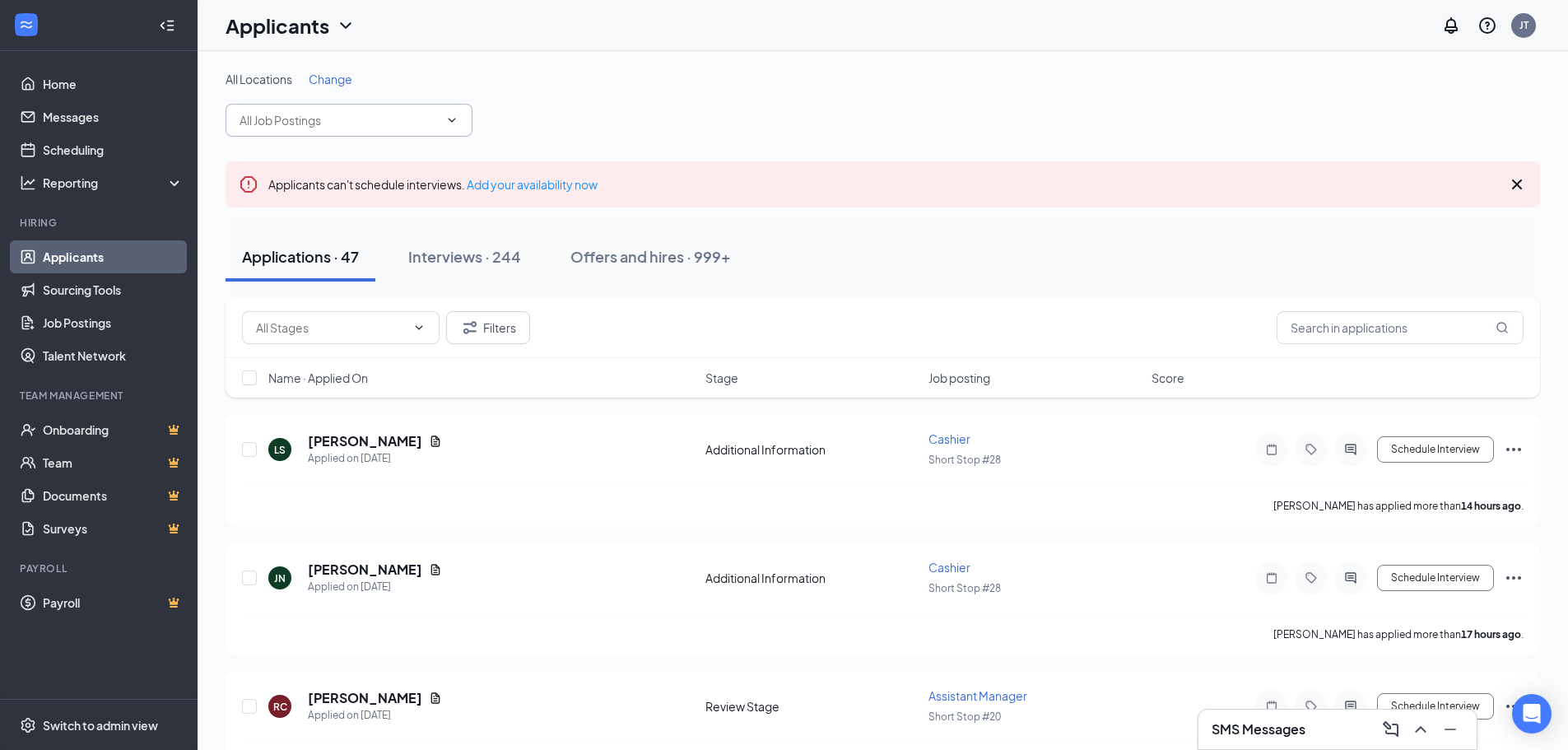
click at [448, 117] on icon "ChevronDown" at bounding box center [451, 120] width 13 height 13
click at [454, 125] on icon "ChevronDown" at bounding box center [451, 120] width 13 height 13
click at [1519, 183] on icon "Cross" at bounding box center [1517, 184] width 10 height 10
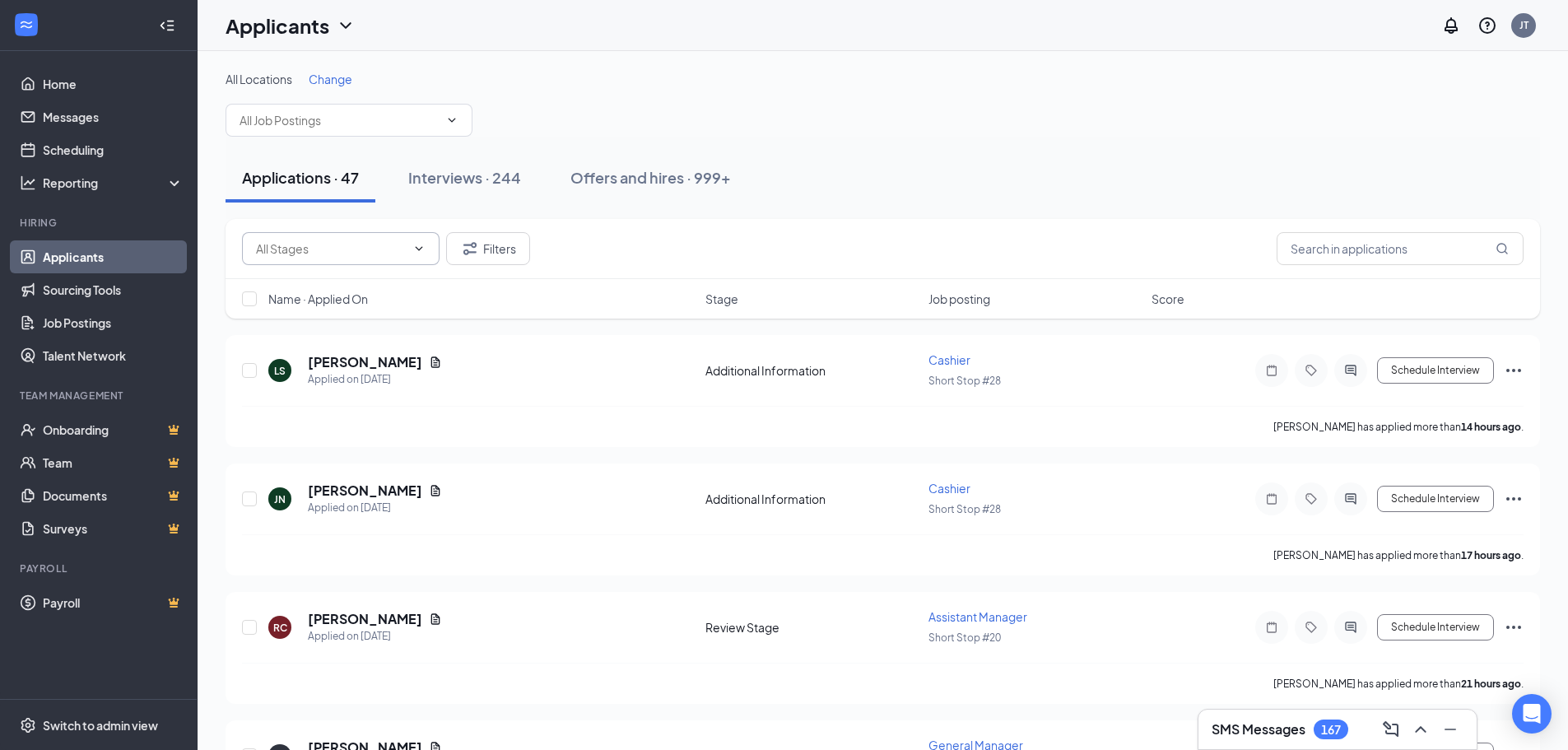
click at [417, 246] on icon "ChevronDown" at bounding box center [419, 248] width 13 height 13
click at [415, 241] on span at bounding box center [341, 248] width 197 height 33
click at [74, 249] on link "Applicants" at bounding box center [113, 256] width 141 height 33
click at [441, 114] on span at bounding box center [348, 119] width 247 height 33
click at [450, 122] on icon "ChevronDown" at bounding box center [451, 120] width 13 height 13
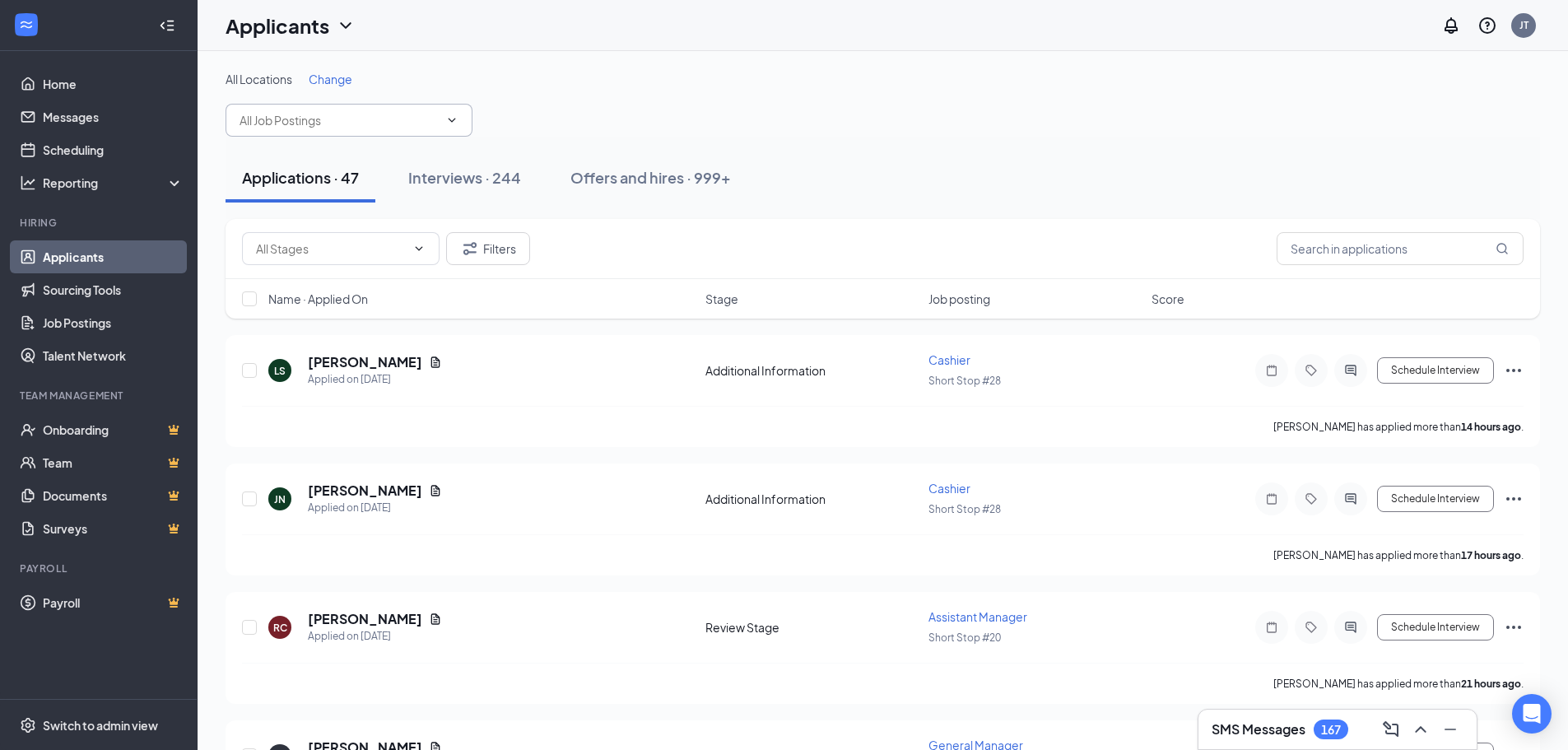
click at [268, 117] on input "text" at bounding box center [339, 119] width 199 height 18
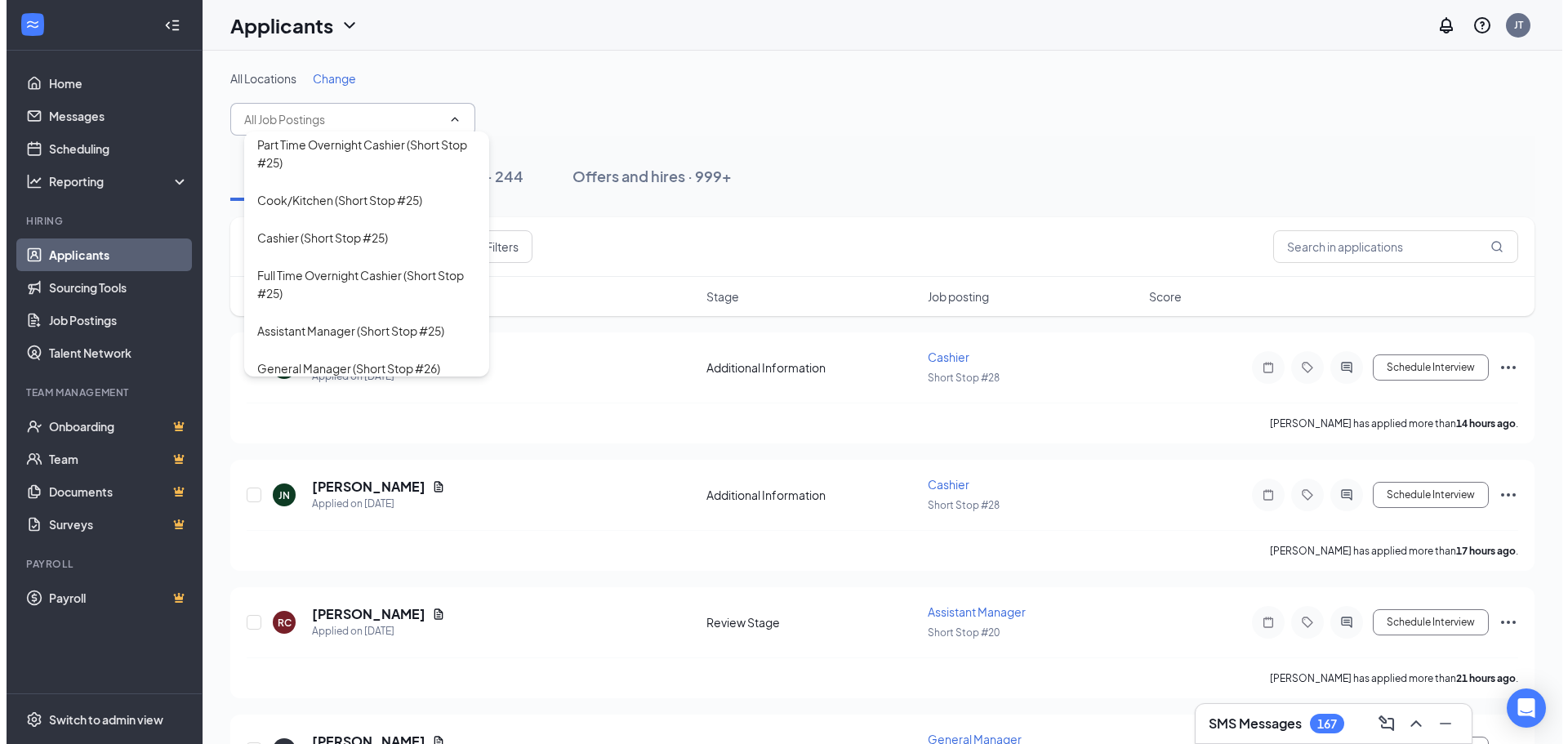
scroll to position [2253, 0]
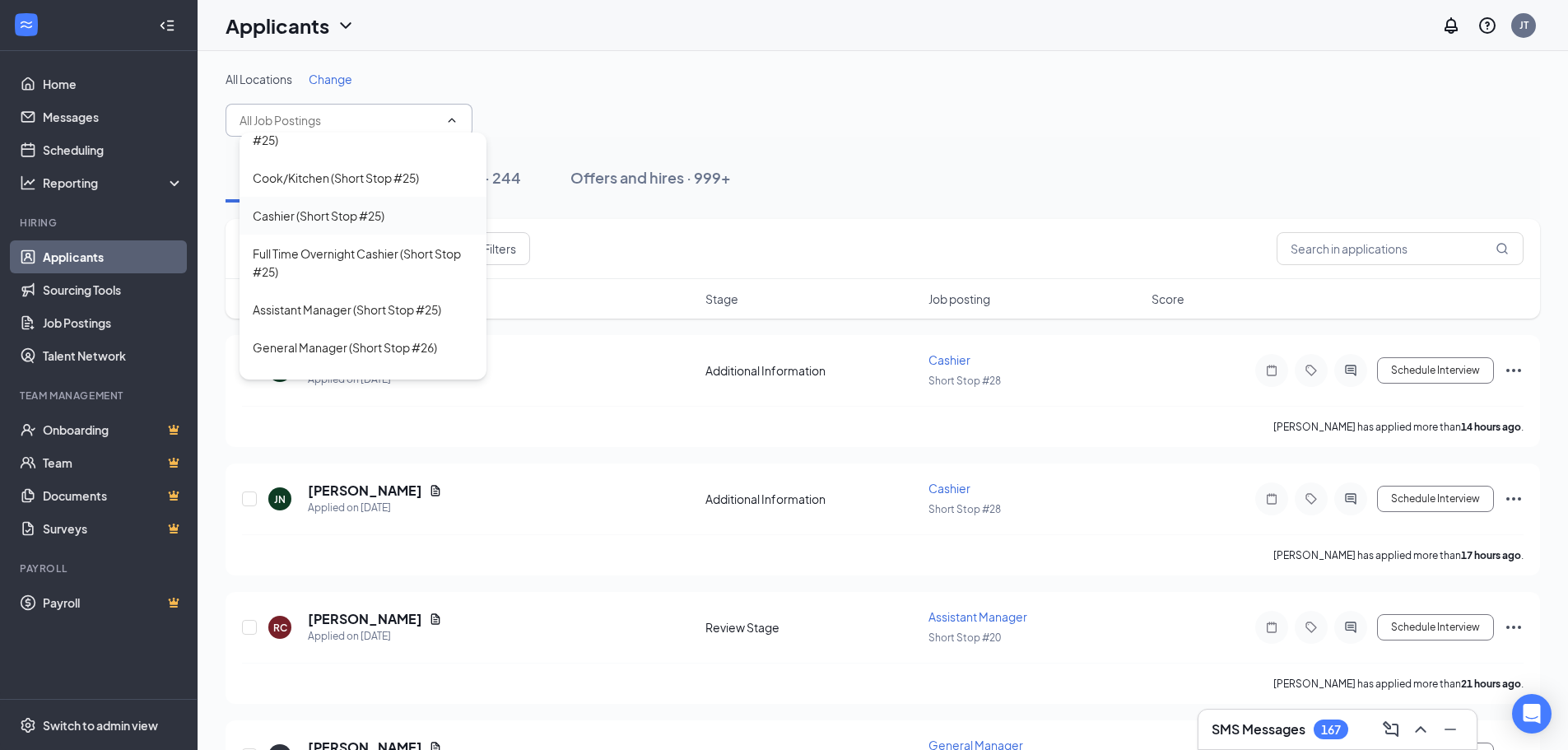
click at [309, 224] on div "Cashier (Short Stop #25)" at bounding box center [319, 215] width 132 height 18
type input "Cashier (Short Stop #25)"
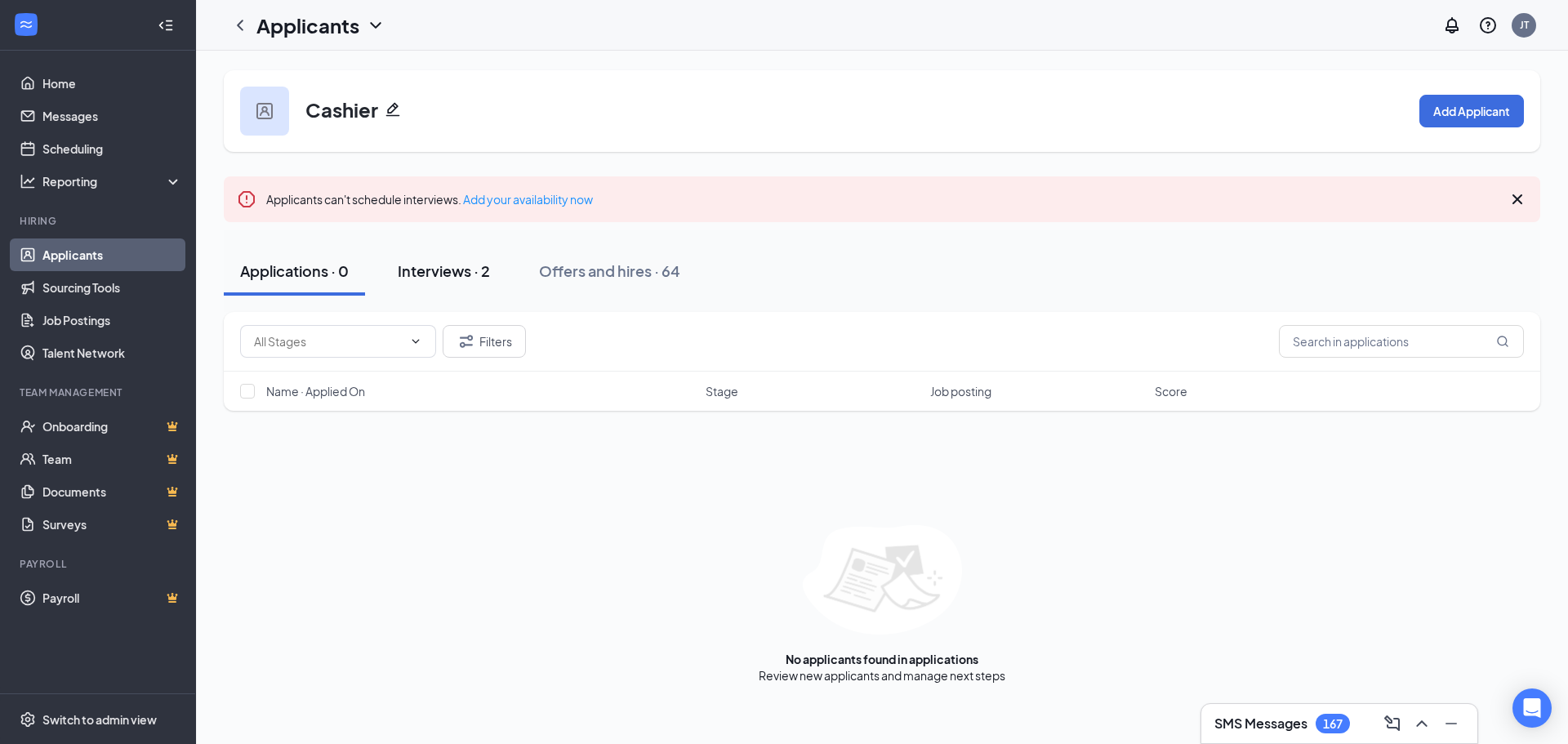
click at [430, 264] on div "Interviews · 2" at bounding box center [444, 270] width 92 height 20
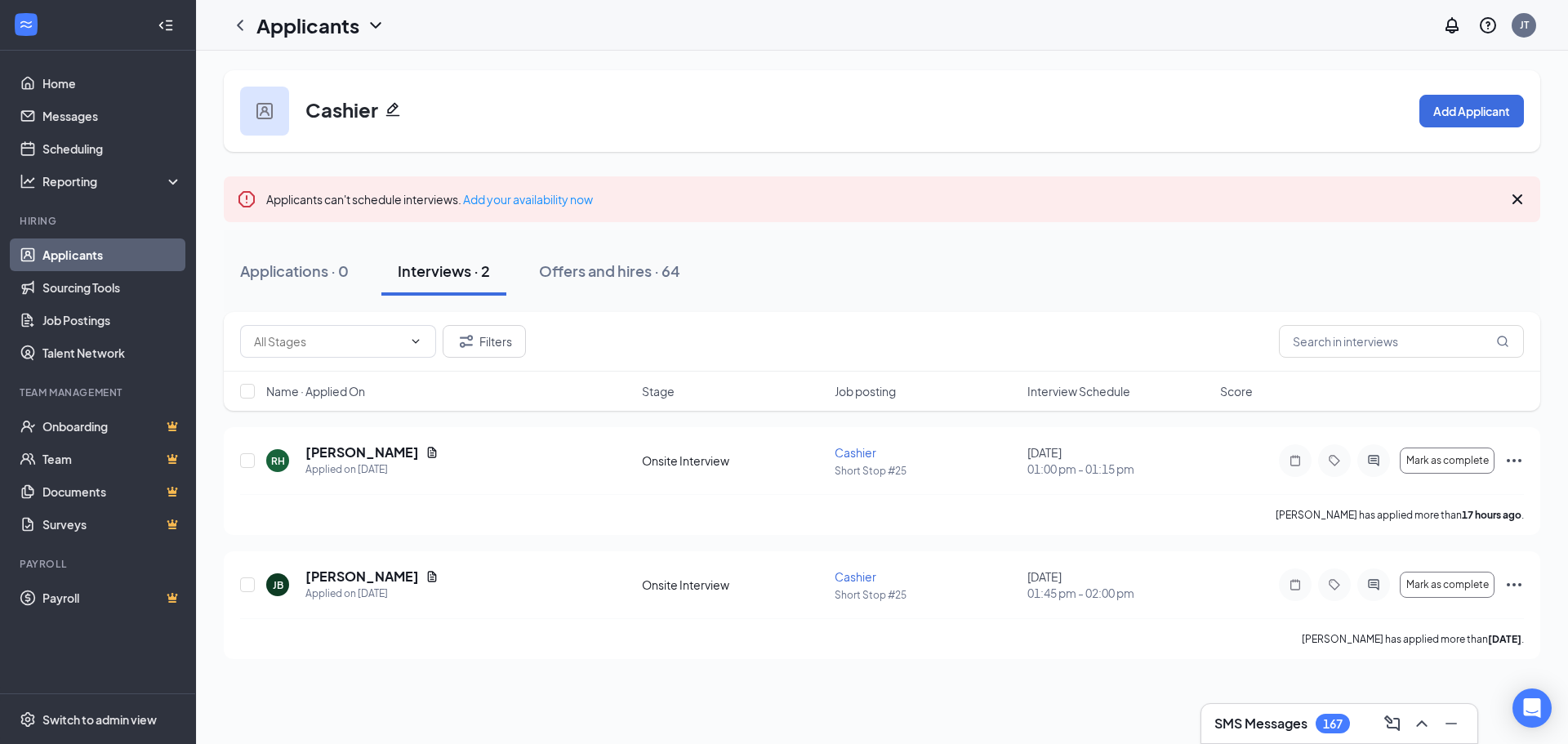
click at [1518, 195] on icon "Cross" at bounding box center [1517, 198] width 19 height 19
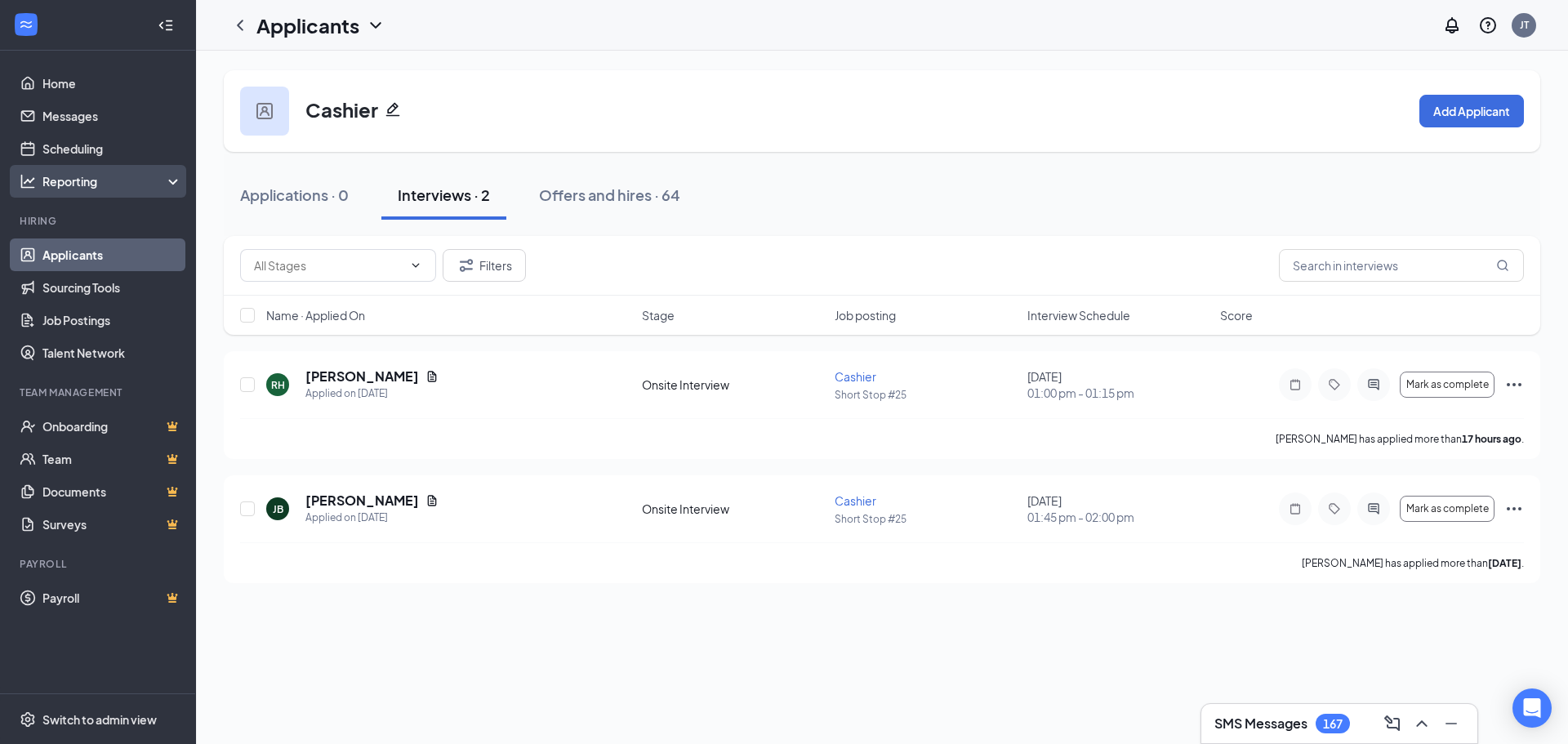
click at [167, 177] on div "Reporting" at bounding box center [113, 182] width 140 height 17
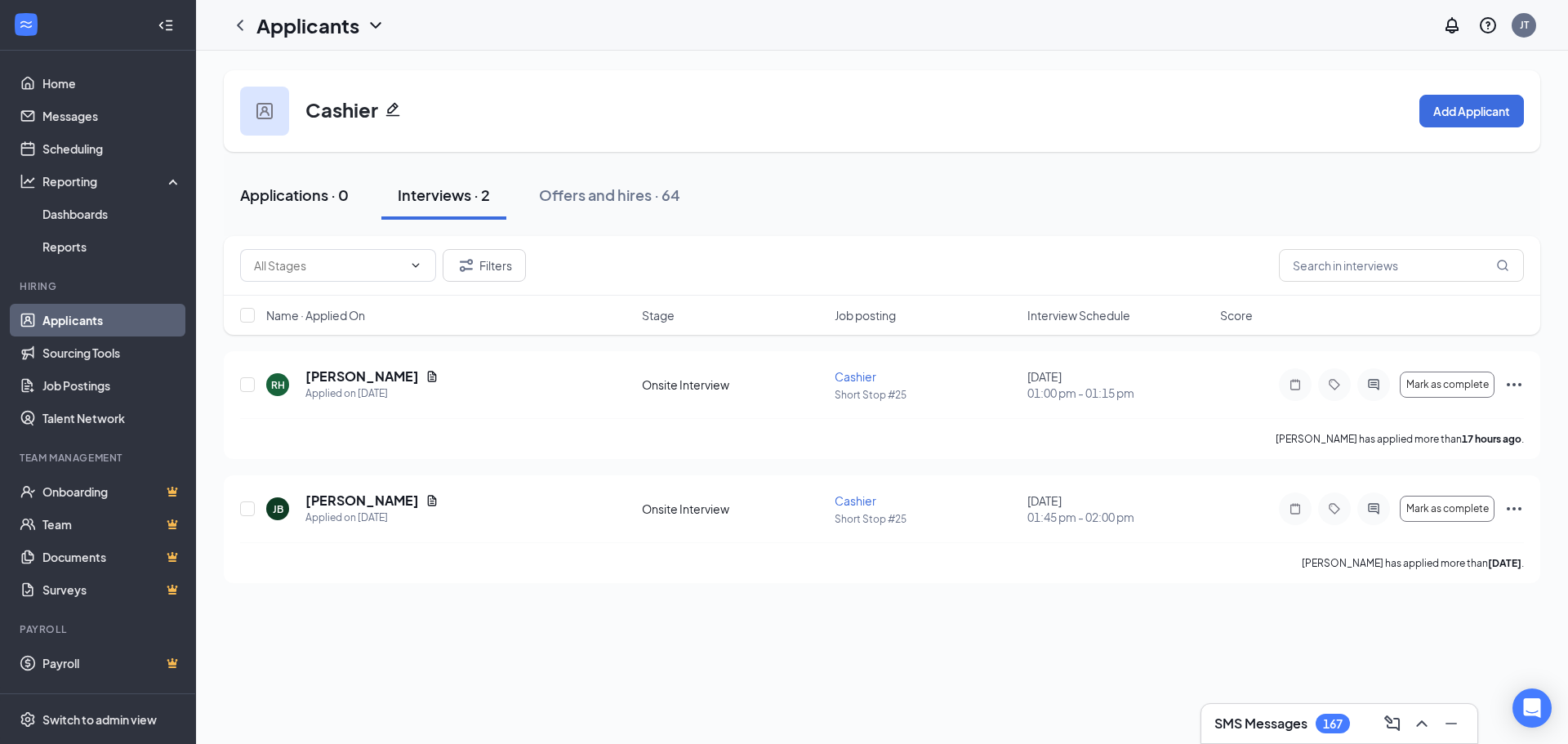
click at [284, 195] on div "Applications · 0" at bounding box center [295, 195] width 109 height 20
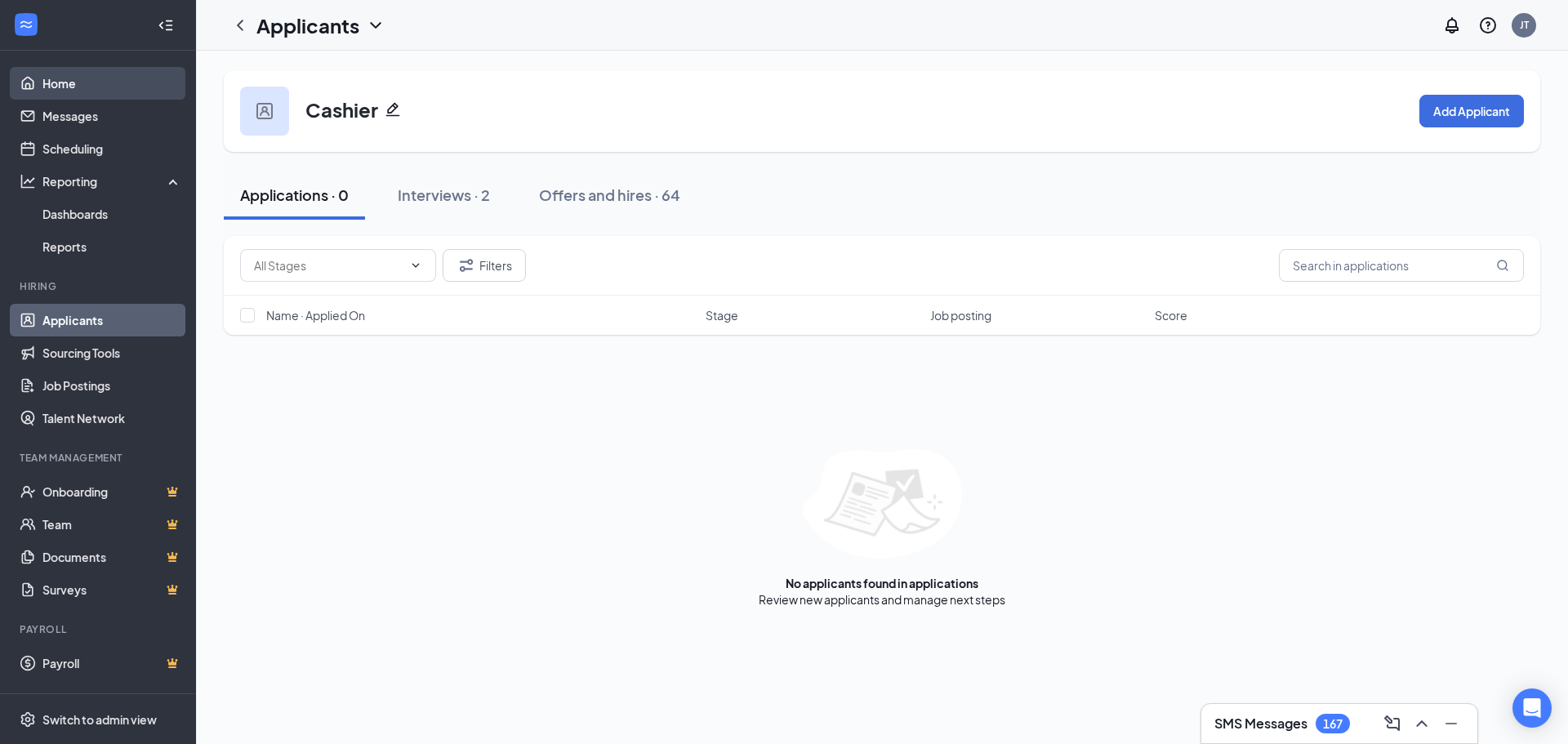
click at [54, 75] on link "Home" at bounding box center [112, 83] width 139 height 32
